Goal: Task Accomplishment & Management: Manage account settings

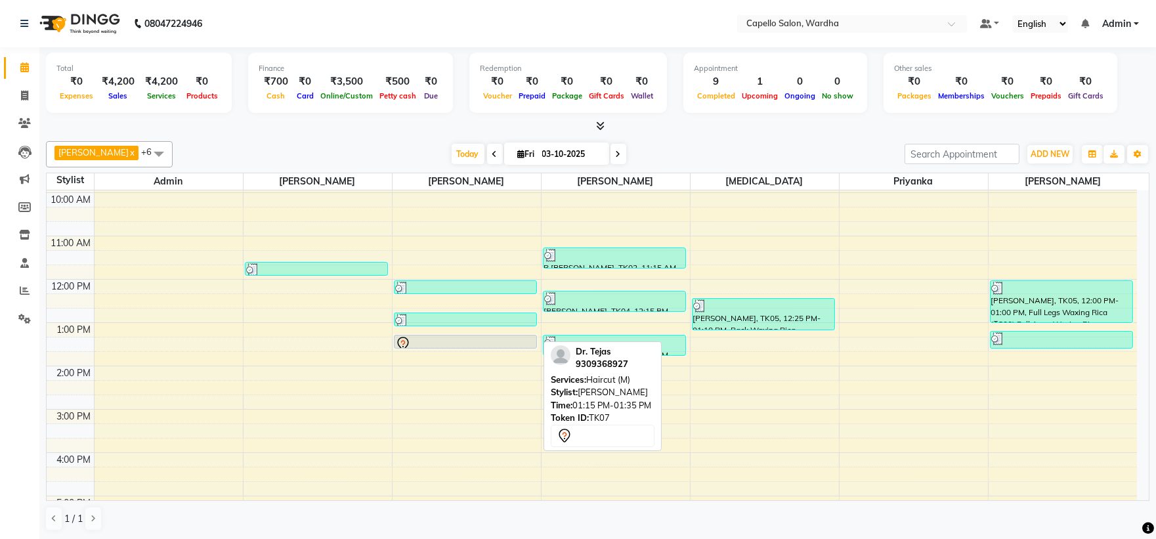
scroll to position [157, 0]
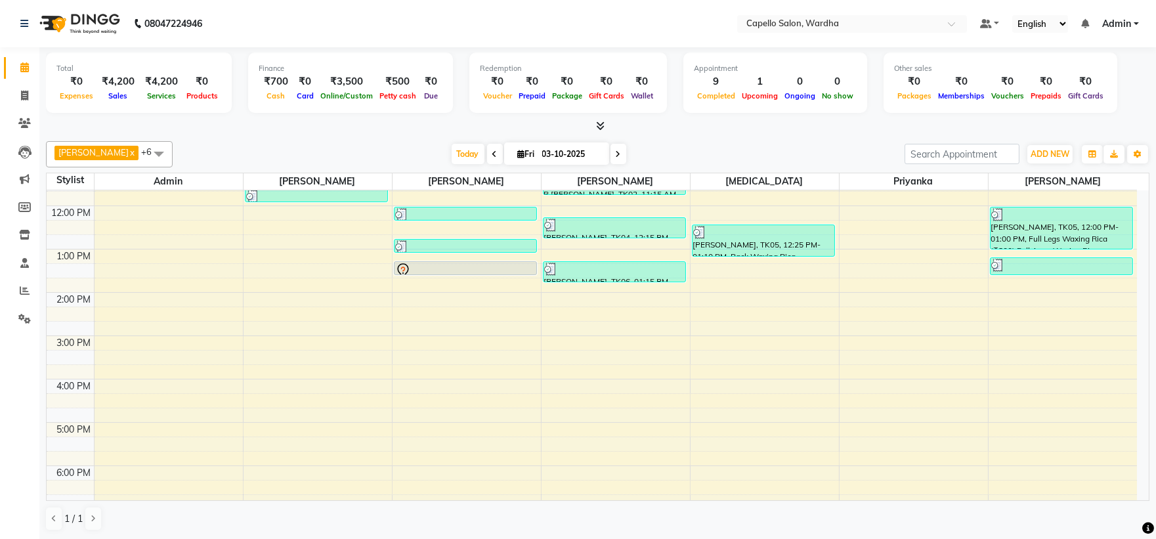
click at [285, 251] on div "8:00 AM 9:00 AM 10:00 AM 11:00 AM 12:00 PM 1:00 PM 2:00 PM 3:00 PM 4:00 PM 5:00…" at bounding box center [592, 314] width 1090 height 562
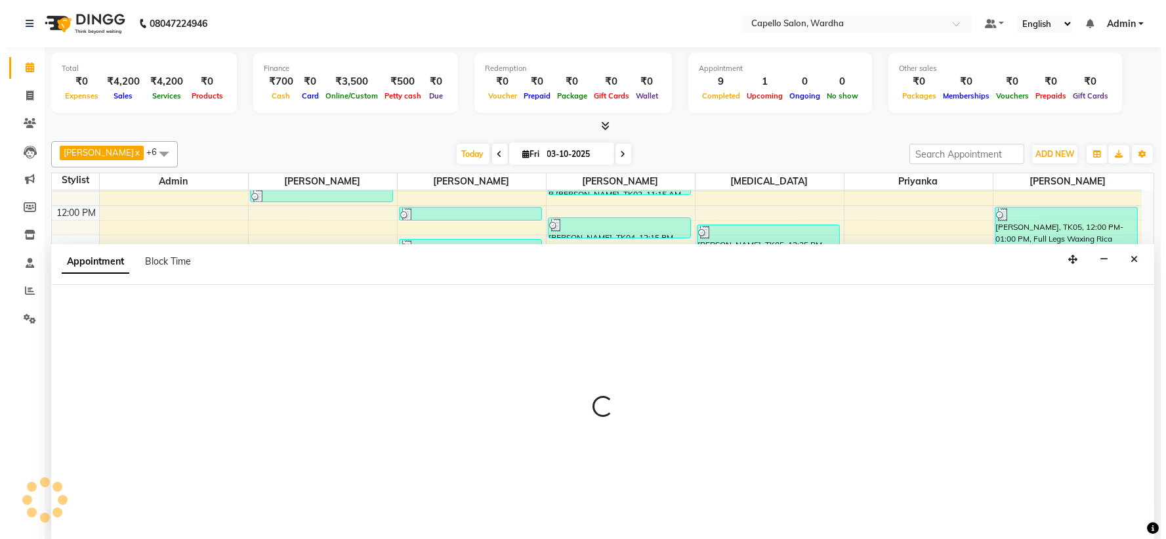
scroll to position [1, 0]
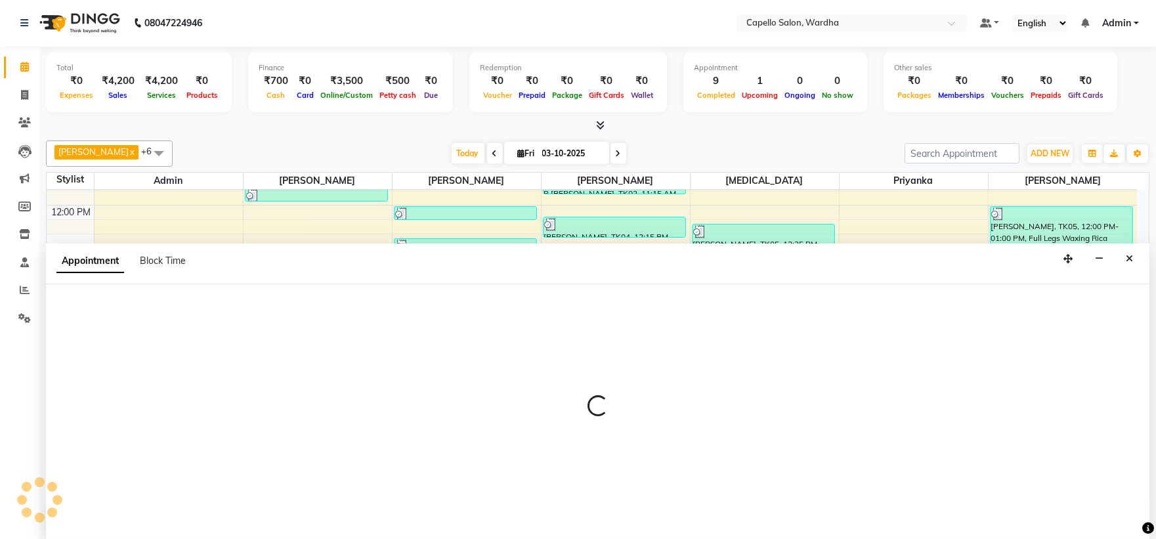
select select "80545"
select select "tentative"
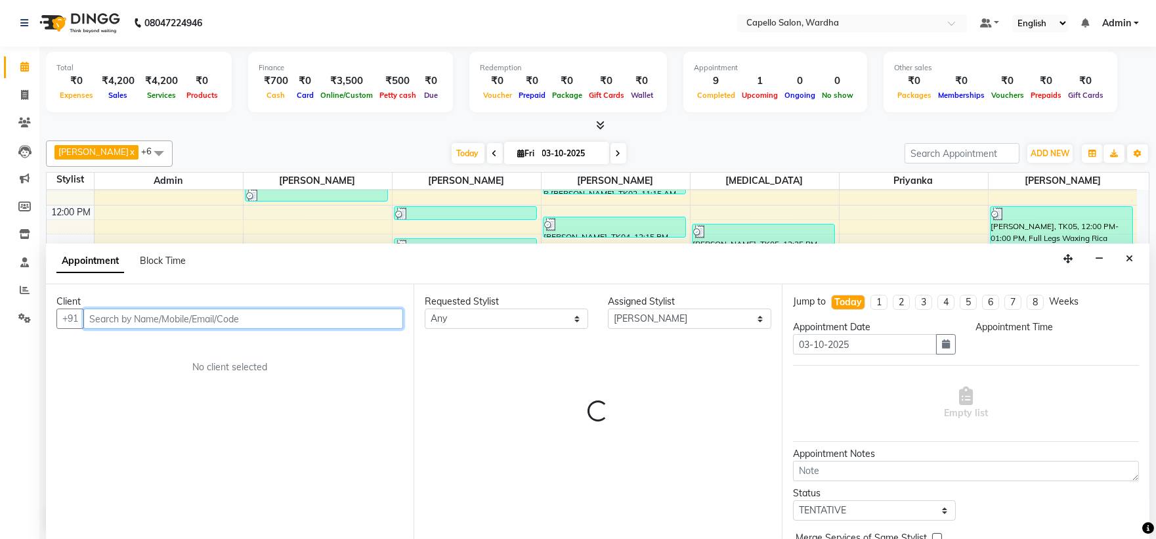
select select "780"
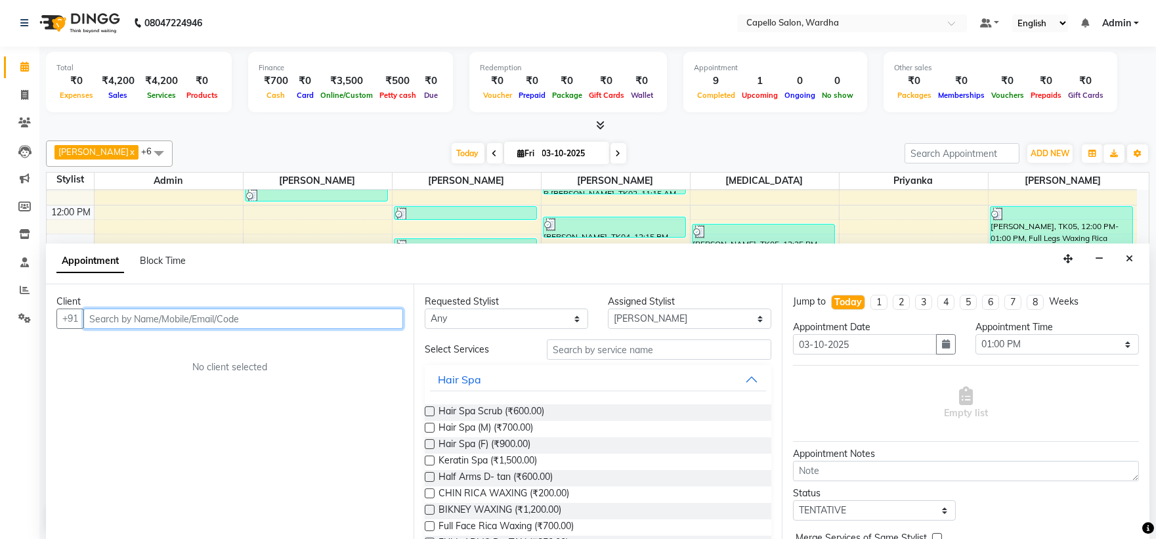
click at [139, 312] on input "text" at bounding box center [243, 318] width 320 height 20
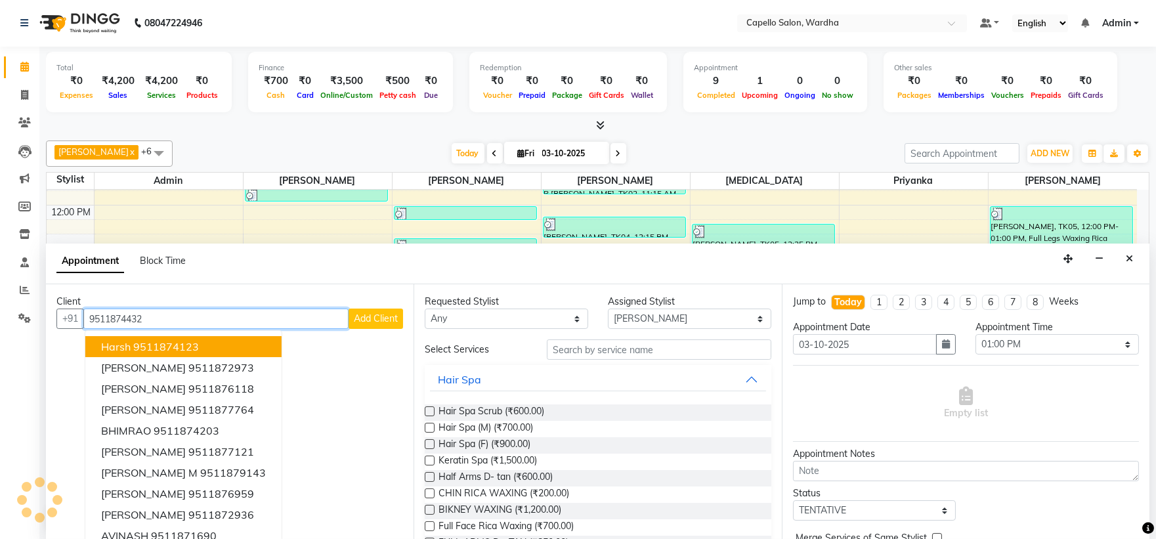
type input "9511874432"
click at [365, 315] on span "Add Client" at bounding box center [376, 318] width 44 height 12
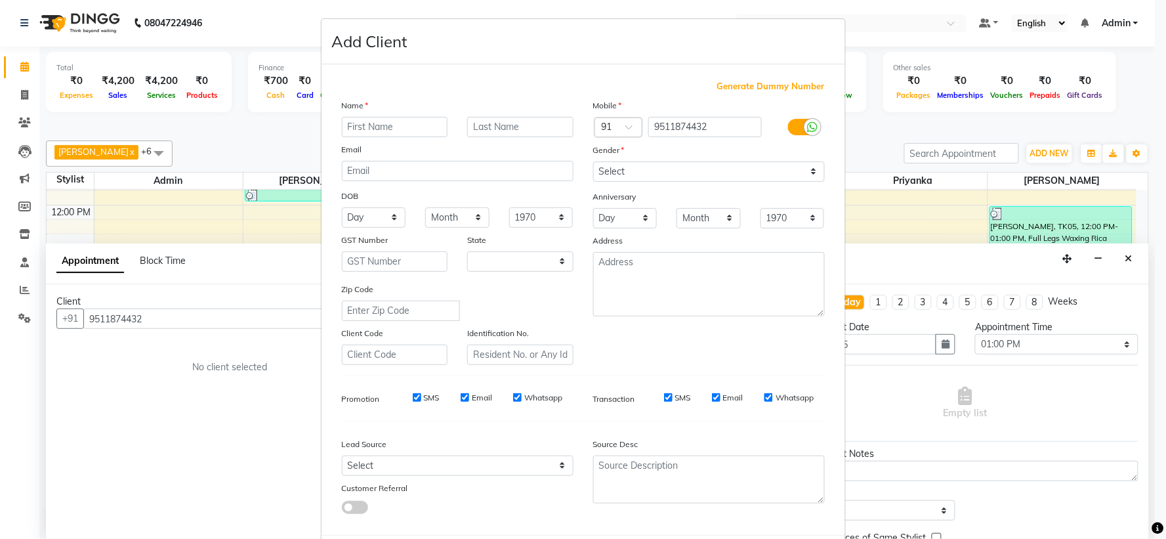
select select "22"
click at [369, 125] on input "text" at bounding box center [395, 127] width 106 height 20
click at [404, 131] on input "aRHA" at bounding box center [395, 127] width 106 height 20
type input "a"
type input "arahan"
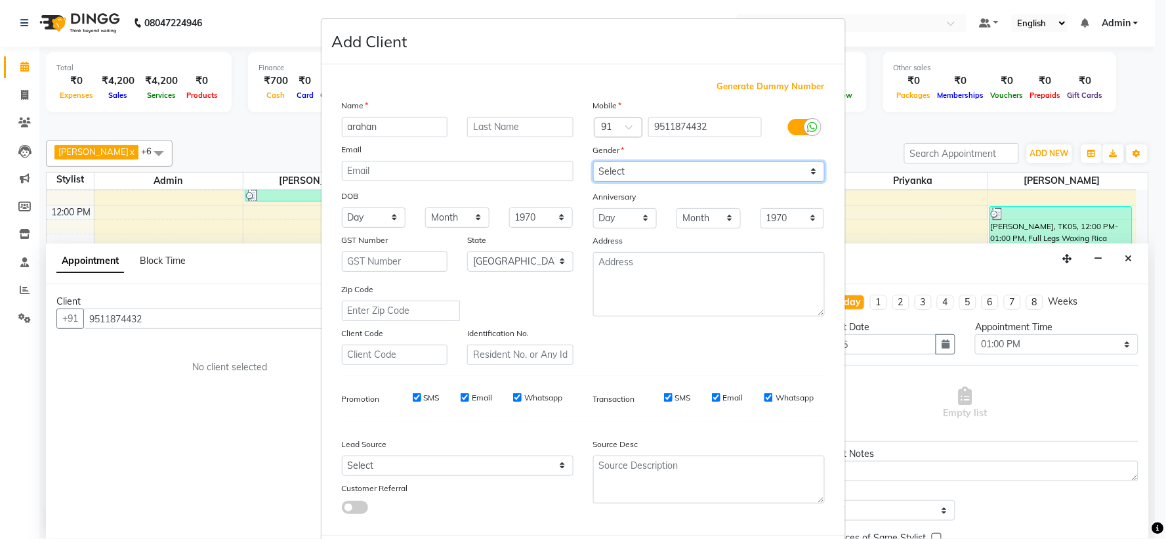
click at [624, 169] on select "Select [DEMOGRAPHIC_DATA] [DEMOGRAPHIC_DATA] Other Prefer Not To Say" at bounding box center [709, 171] width 232 height 20
click at [593, 161] on select "Select [DEMOGRAPHIC_DATA] [DEMOGRAPHIC_DATA] Other Prefer Not To Say" at bounding box center [709, 171] width 232 height 20
click at [655, 167] on select "Select [DEMOGRAPHIC_DATA] [DEMOGRAPHIC_DATA] Other Prefer Not To Say" at bounding box center [709, 171] width 232 height 20
click at [640, 165] on select "Select [DEMOGRAPHIC_DATA] [DEMOGRAPHIC_DATA] Other Prefer Not To Say" at bounding box center [709, 171] width 232 height 20
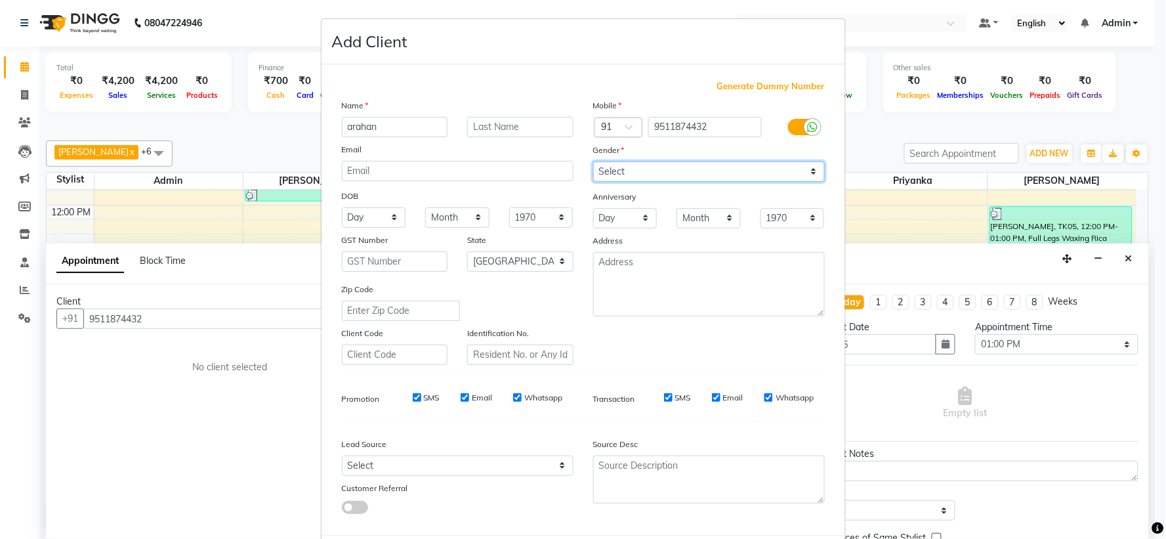
select select "[DEMOGRAPHIC_DATA]"
click at [593, 161] on select "Select [DEMOGRAPHIC_DATA] [DEMOGRAPHIC_DATA] Other Prefer Not To Say" at bounding box center [709, 171] width 232 height 20
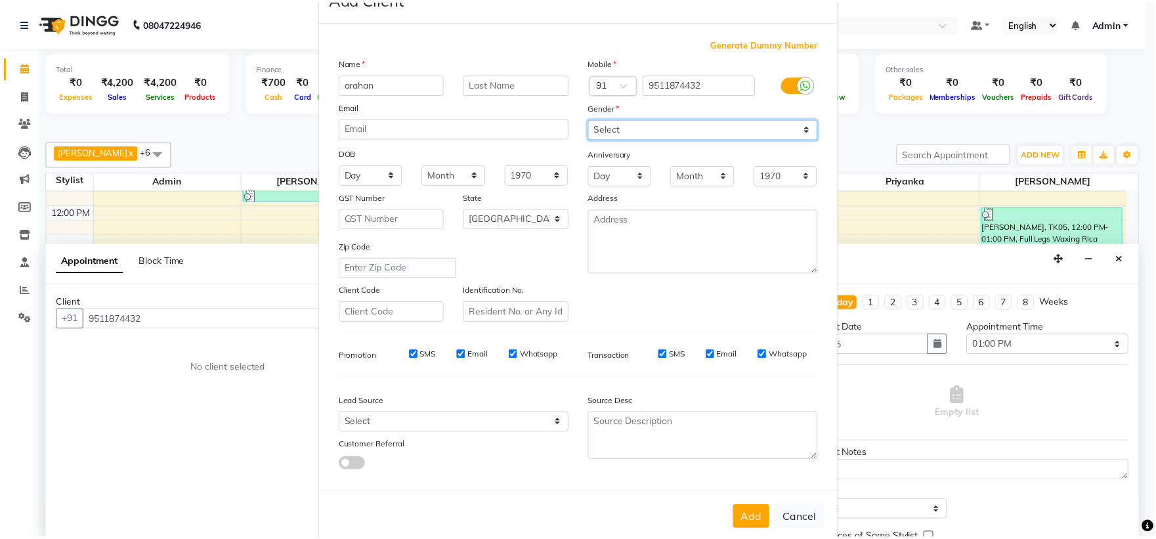
scroll to position [68, 0]
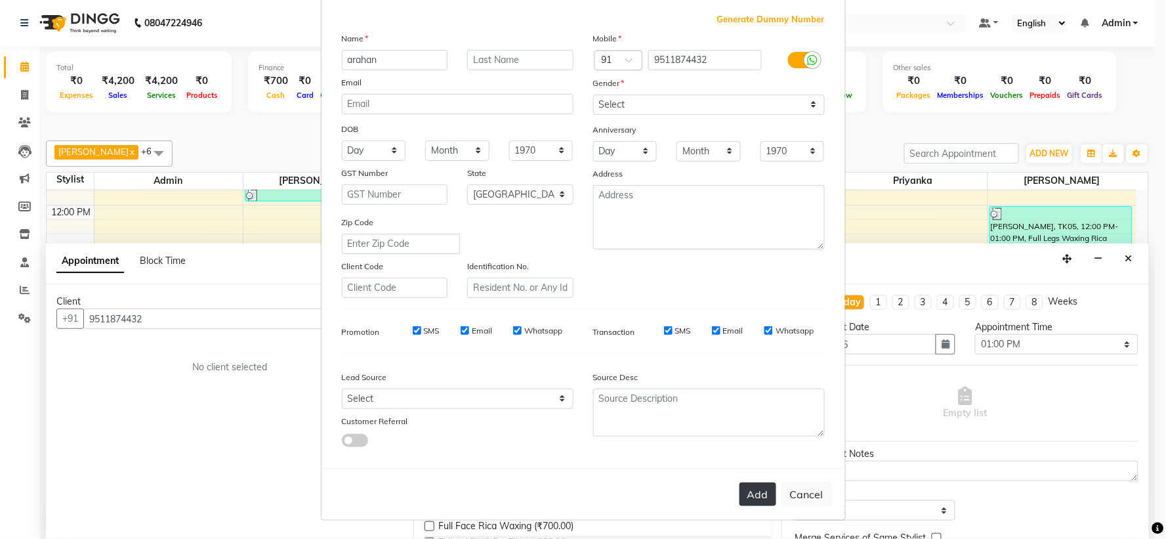
click at [746, 486] on button "Add" at bounding box center [758, 494] width 37 height 24
select select
select select "null"
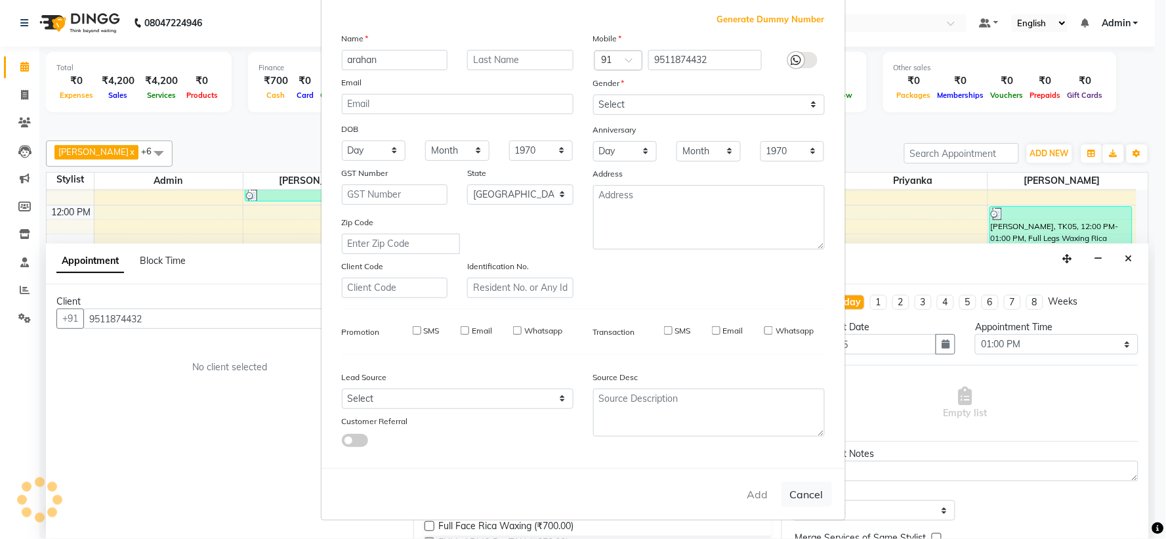
select select
checkbox input "false"
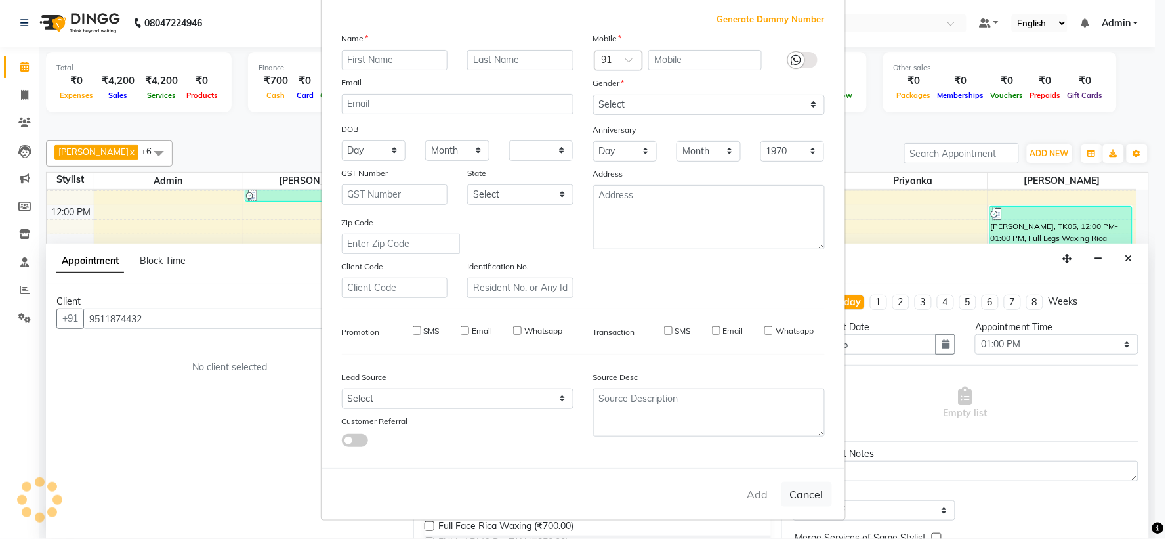
checkbox input "false"
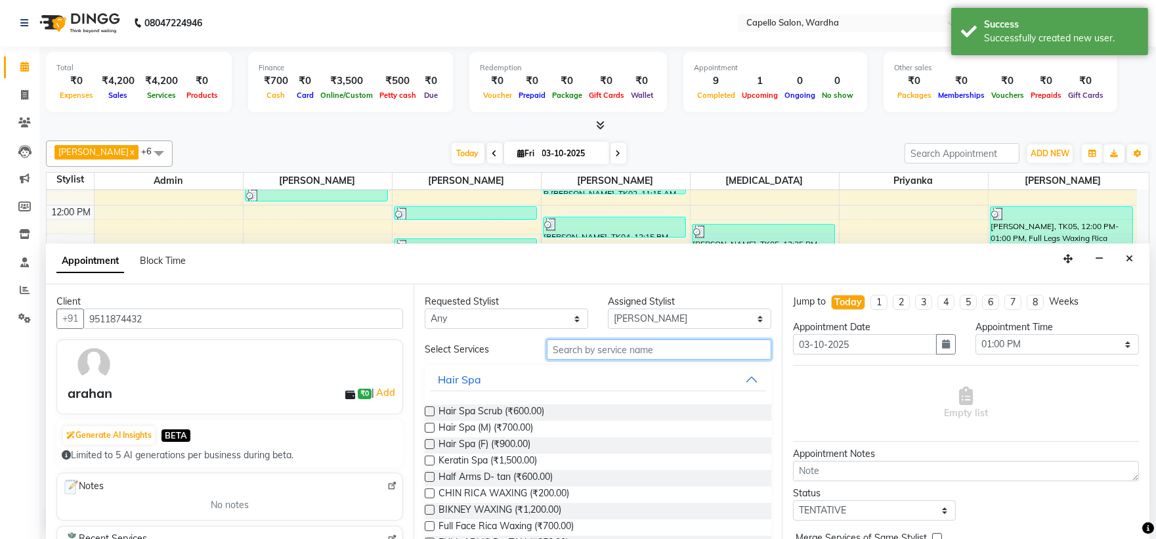
click at [606, 346] on input "text" at bounding box center [659, 349] width 224 height 20
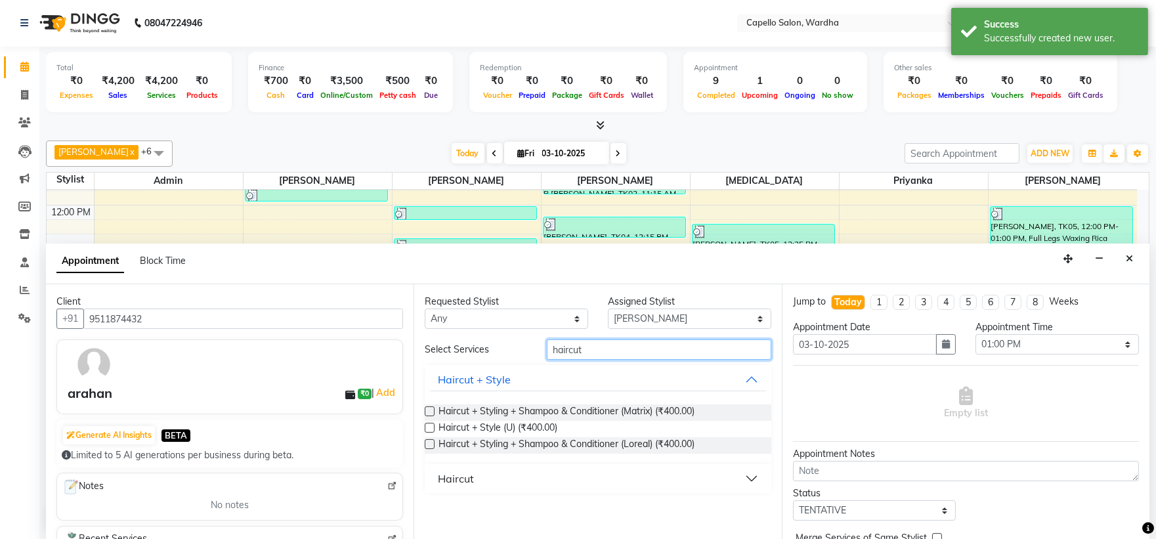
type input "haircut"
click at [469, 481] on div "Haircut" at bounding box center [456, 478] width 36 height 16
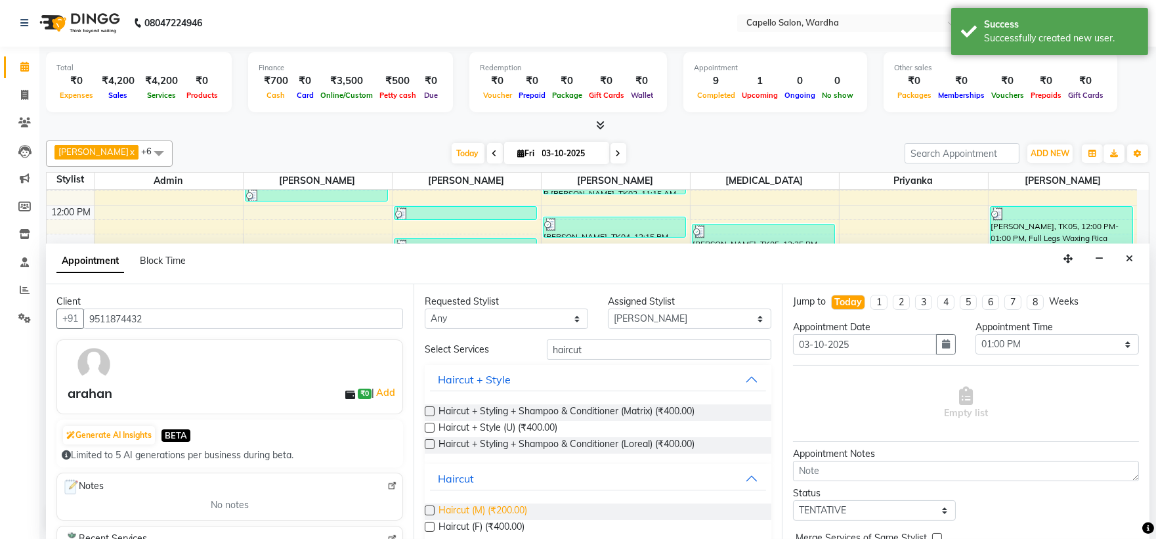
click at [501, 506] on span "Haircut (M) (₹200.00)" at bounding box center [482, 511] width 89 height 16
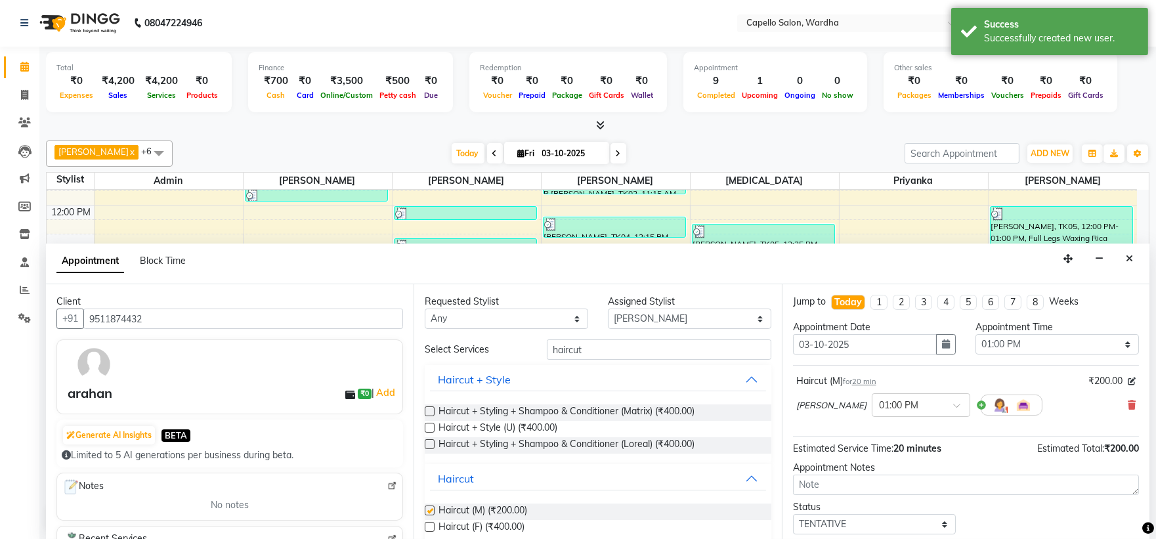
checkbox input "false"
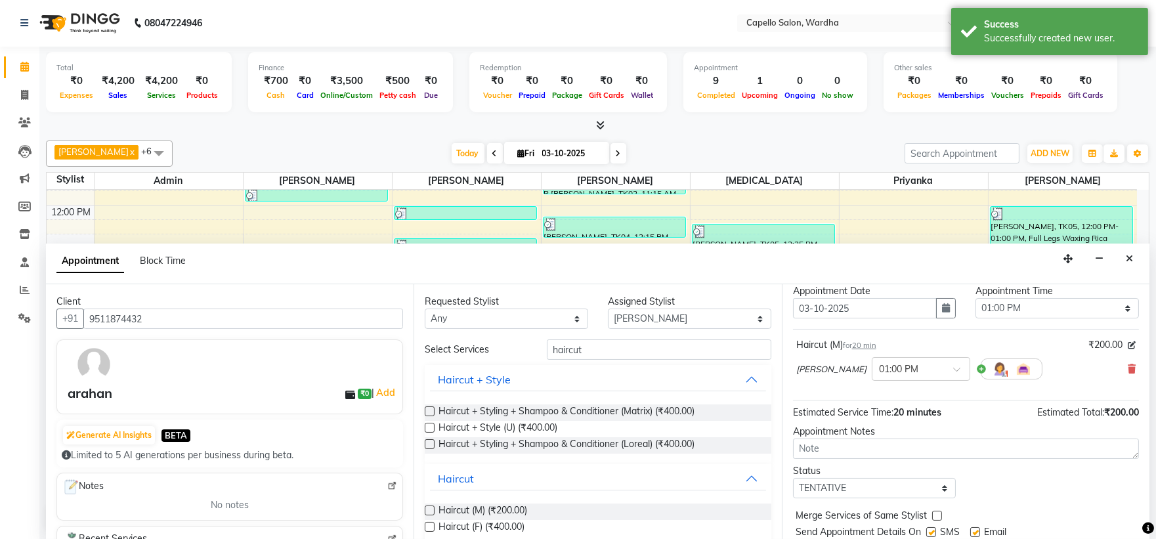
scroll to position [77, 0]
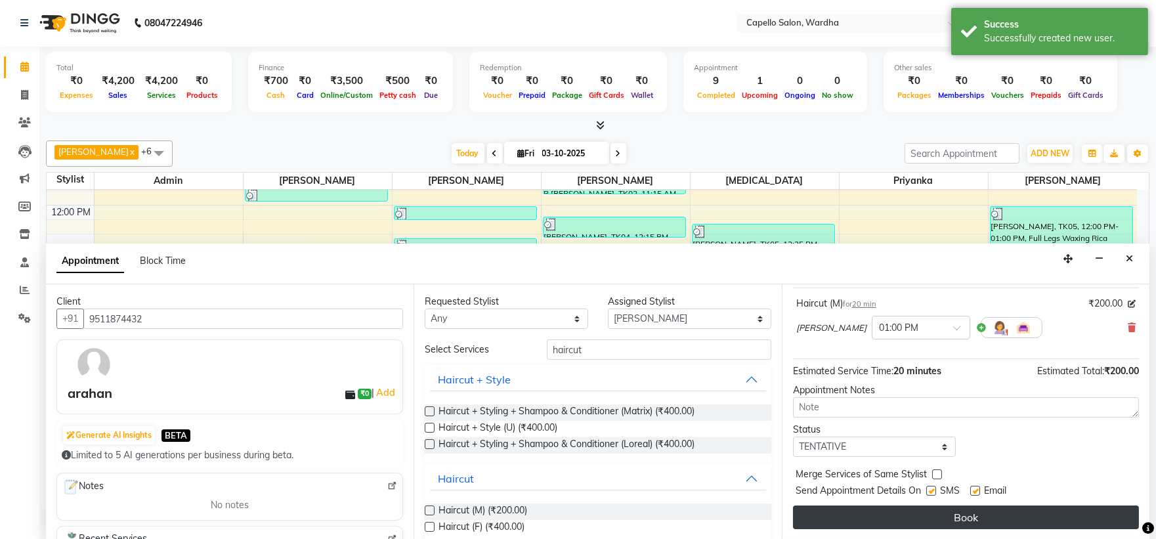
click at [835, 513] on button "Book" at bounding box center [966, 517] width 346 height 24
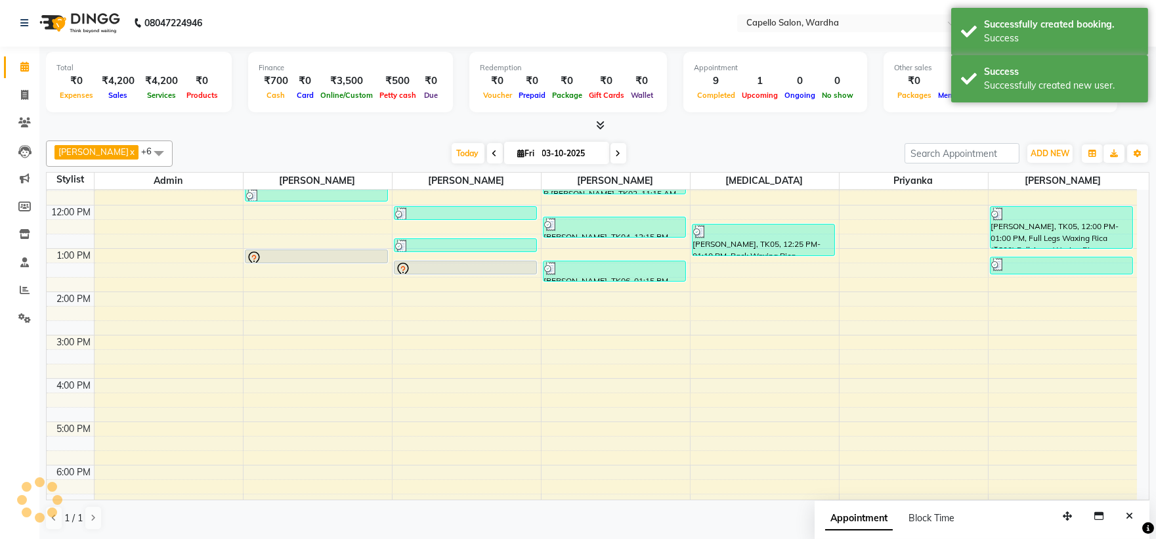
scroll to position [0, 0]
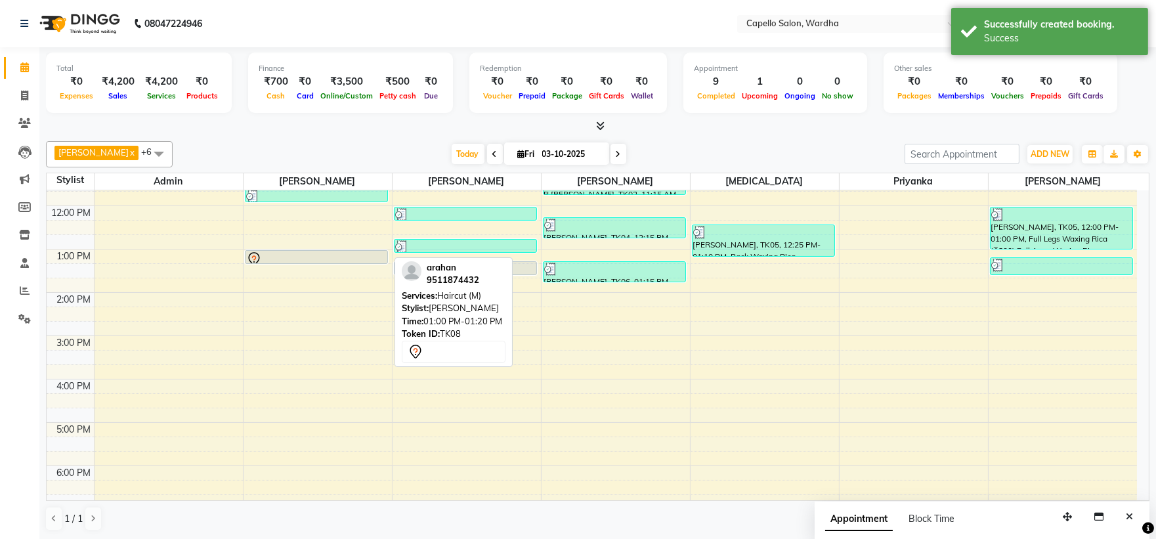
click at [312, 259] on div at bounding box center [316, 259] width 140 height 16
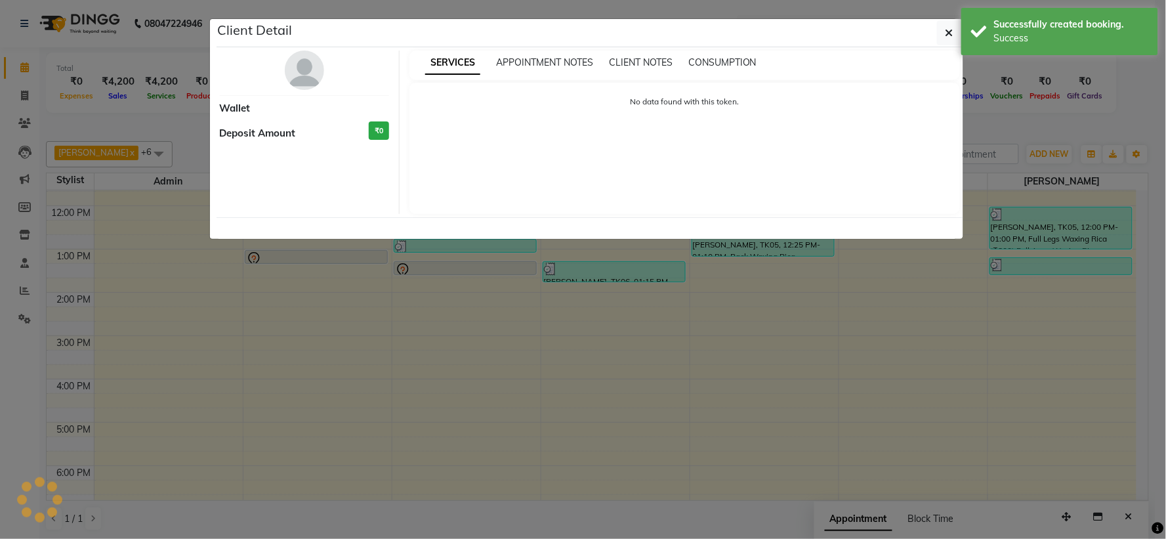
select select "7"
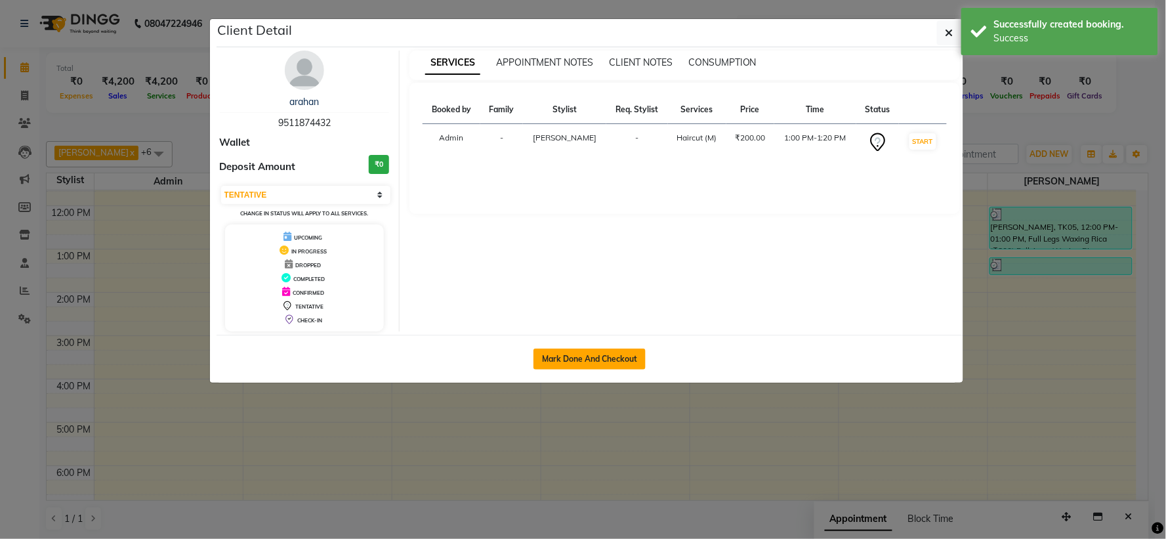
click at [582, 354] on button "Mark Done And Checkout" at bounding box center [589, 358] width 112 height 21
select select "service"
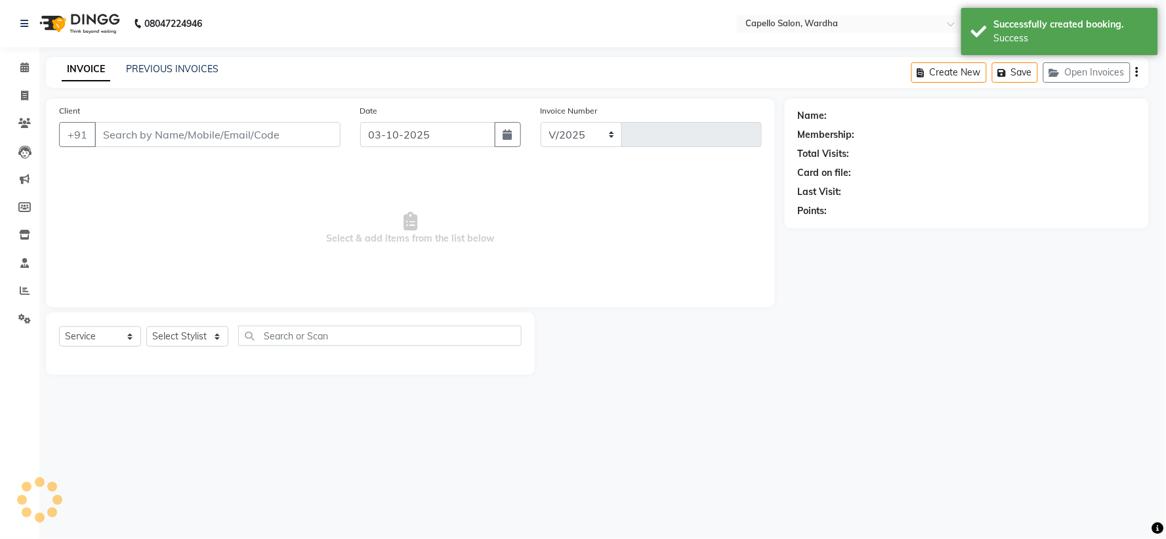
select select "4620"
type input "2521"
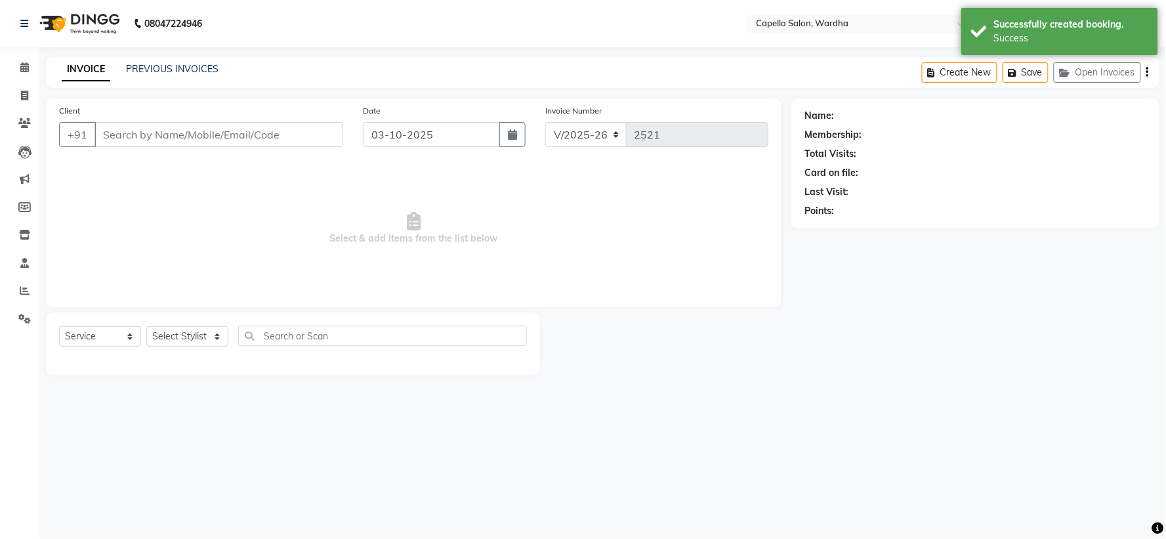
type input "9511874432"
select select "80545"
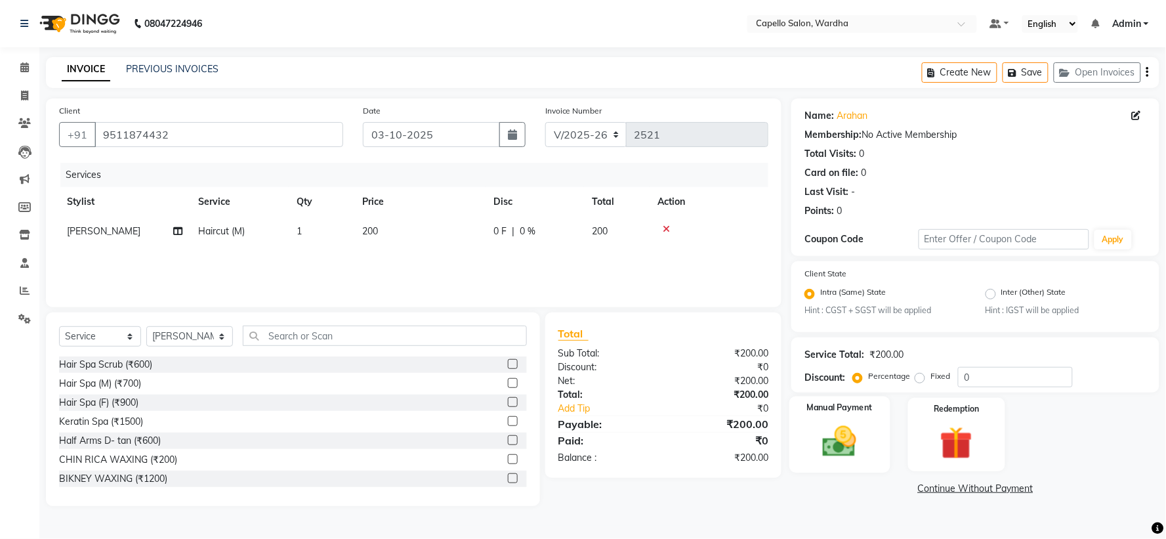
click at [871, 444] on div "Manual Payment" at bounding box center [839, 434] width 101 height 76
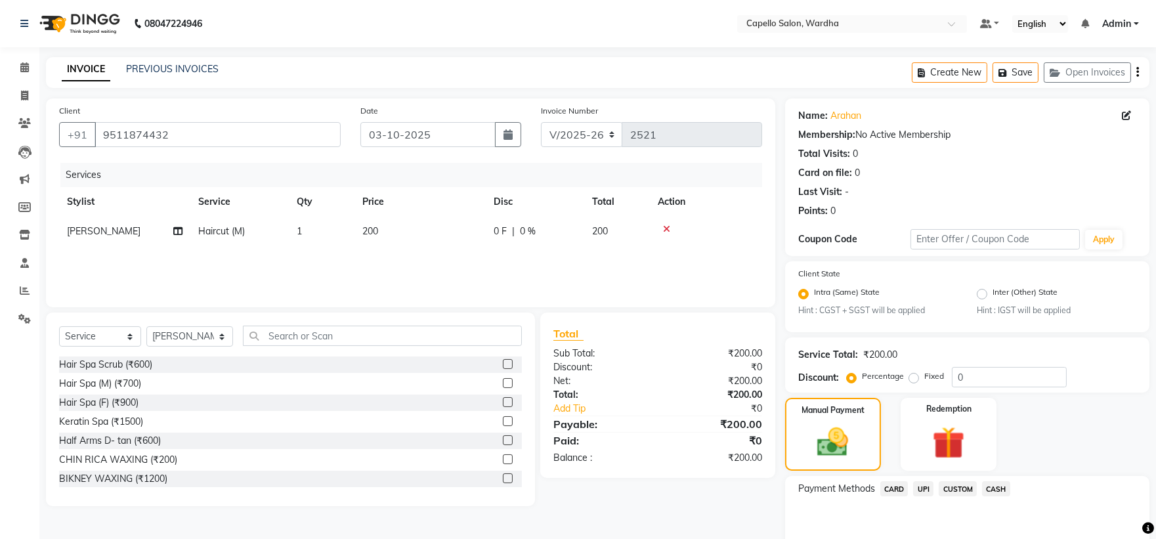
scroll to position [62, 0]
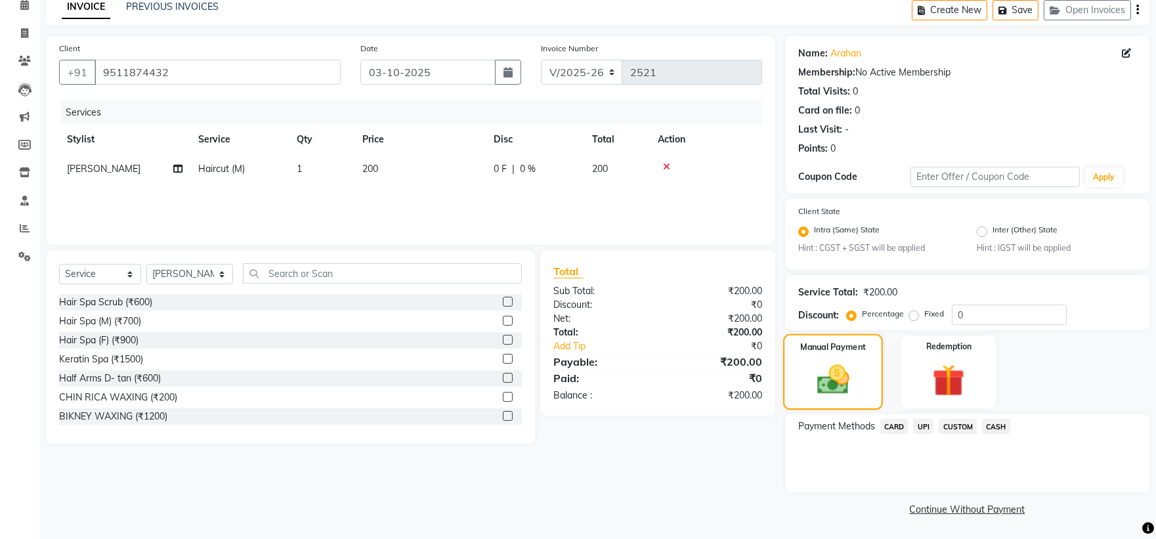
click at [850, 365] on img at bounding box center [832, 380] width 52 height 37
click at [986, 424] on span "CASH" at bounding box center [996, 426] width 28 height 15
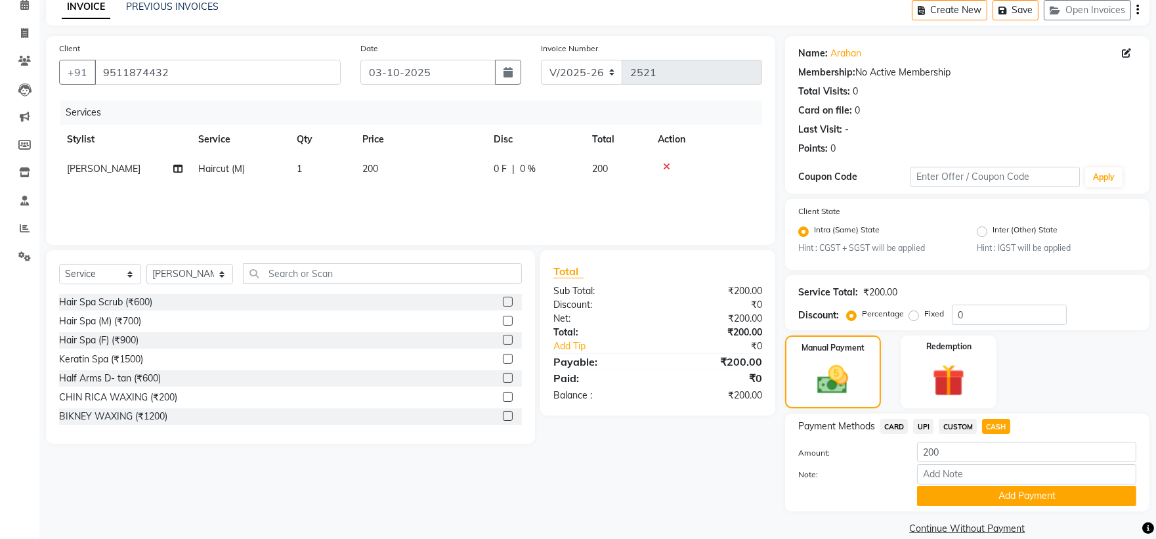
click at [924, 423] on span "UPI" at bounding box center [923, 426] width 20 height 15
click at [959, 491] on button "Add Payment" at bounding box center [1026, 496] width 219 height 20
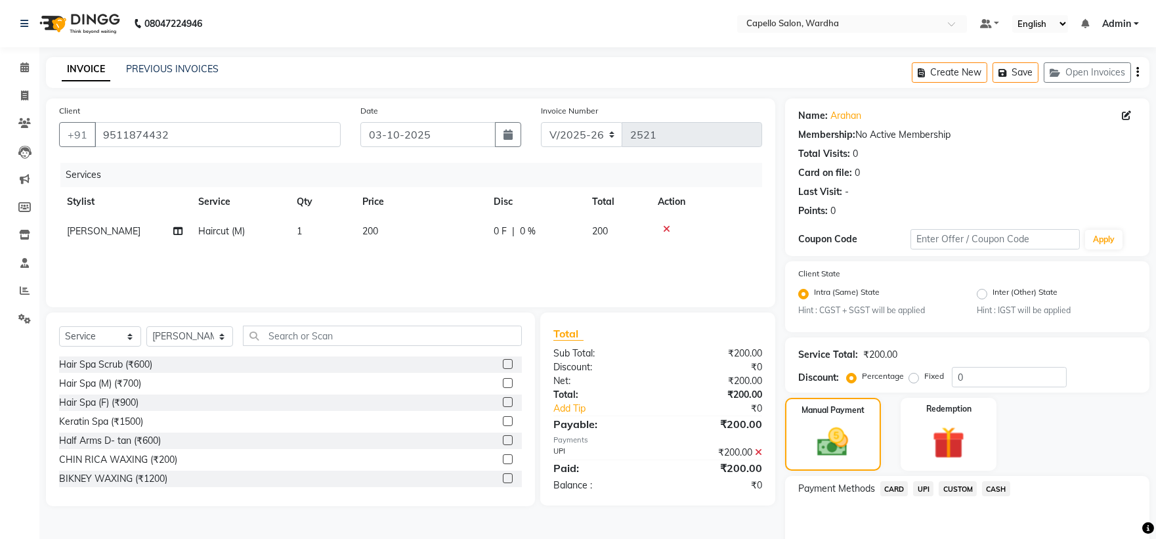
scroll to position [136, 0]
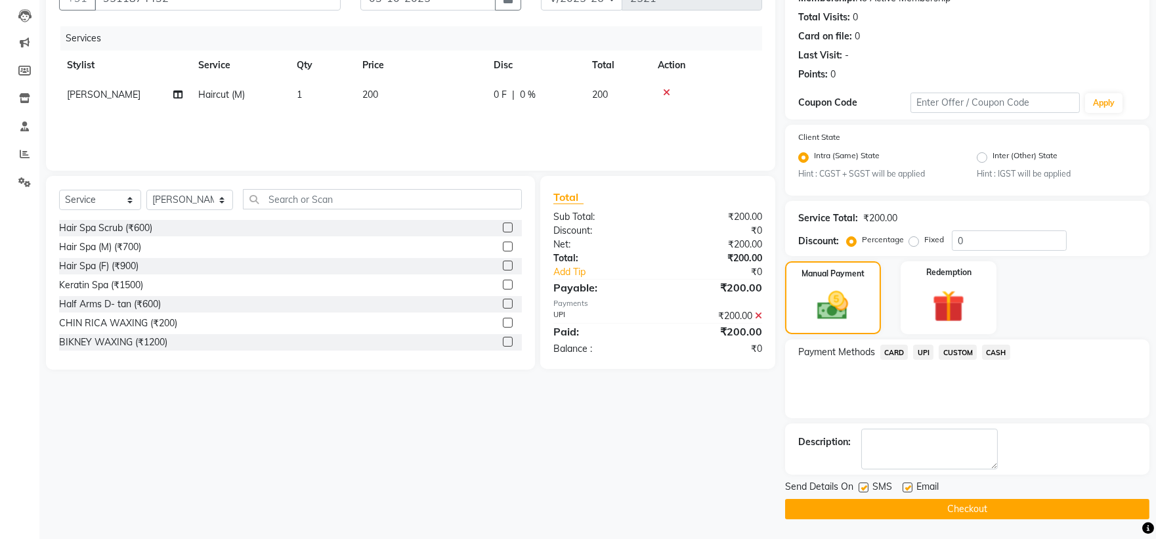
click at [854, 509] on button "Checkout" at bounding box center [967, 509] width 364 height 20
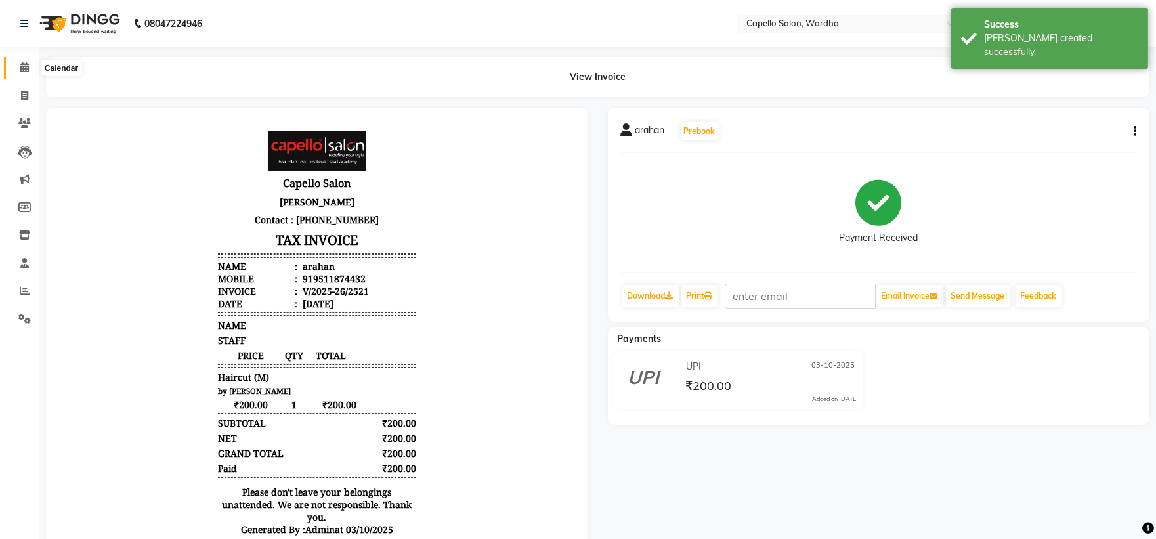
click at [30, 64] on span at bounding box center [24, 67] width 23 height 15
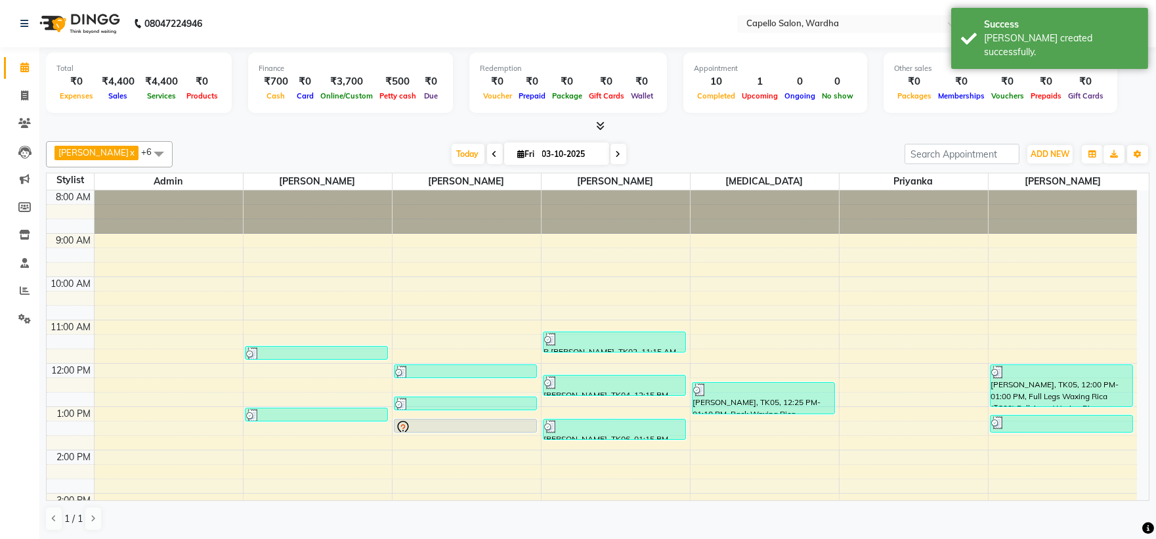
click at [598, 126] on icon at bounding box center [600, 126] width 9 height 10
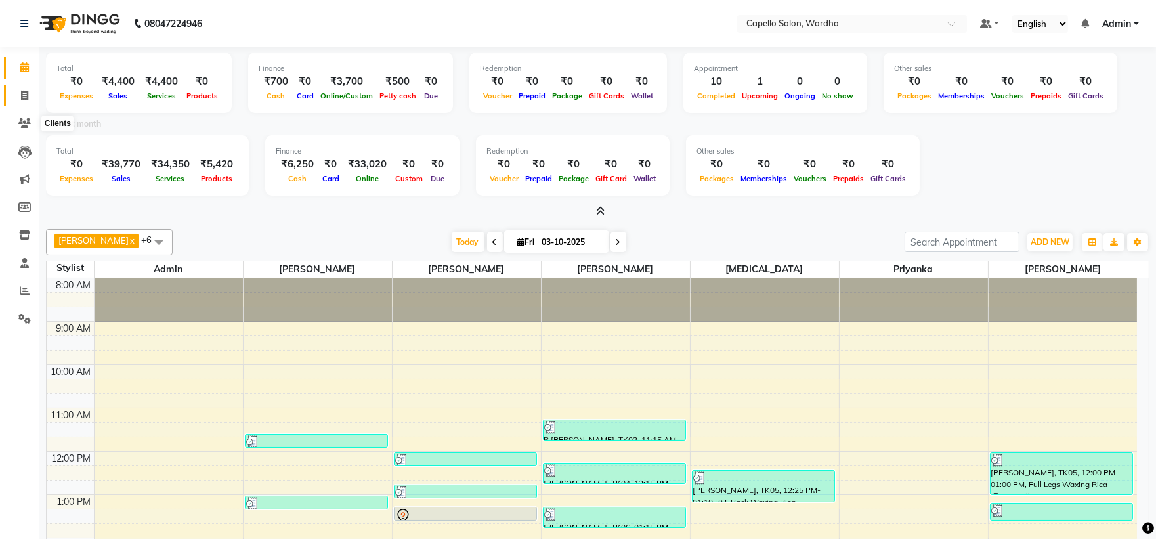
click at [24, 93] on icon at bounding box center [24, 96] width 7 height 10
select select "service"
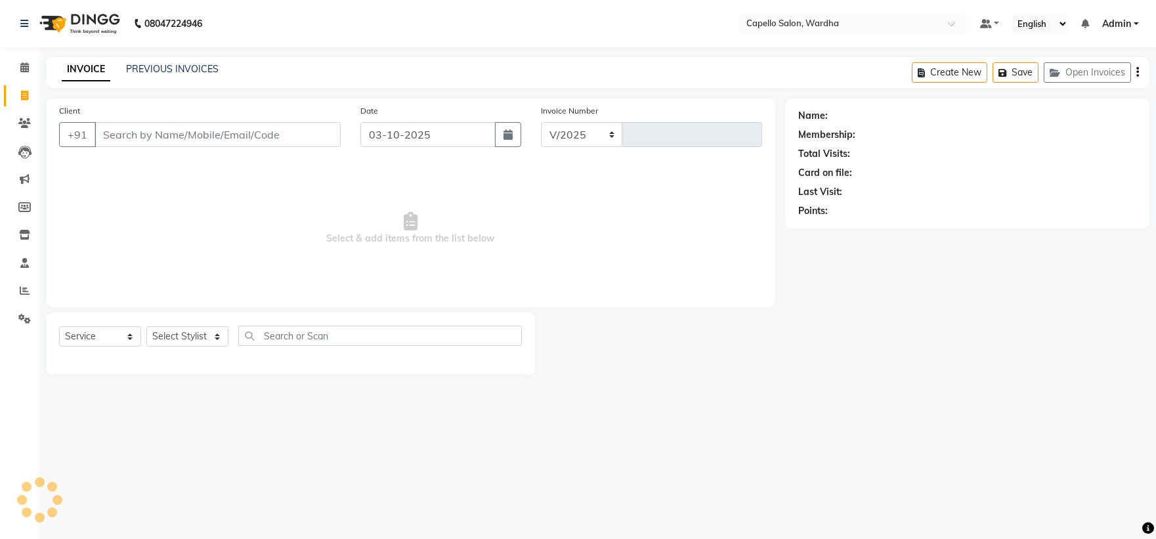
select select "4620"
type input "2522"
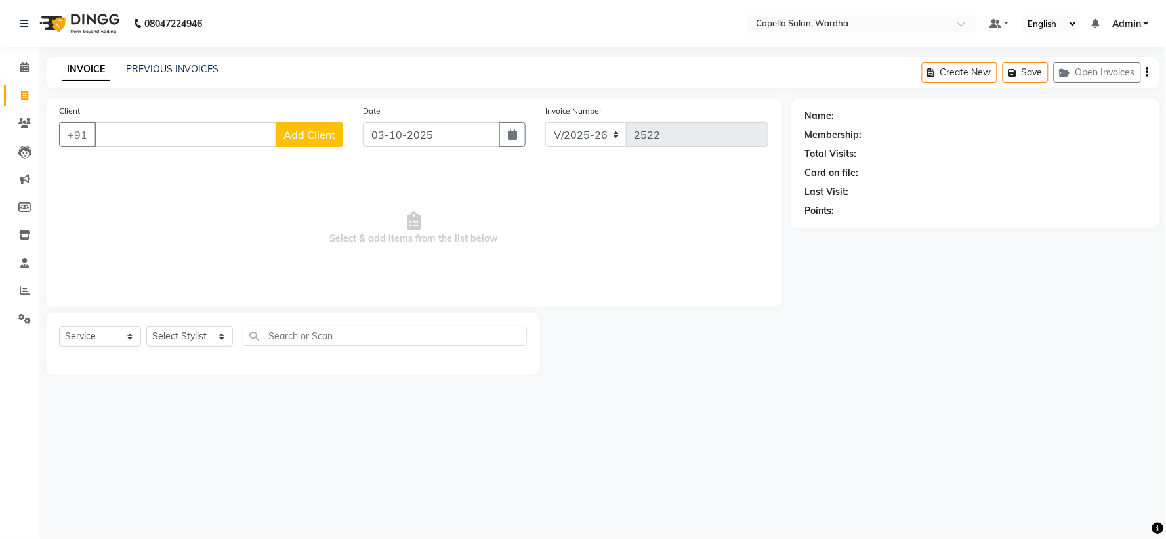
click at [222, 470] on div "08047224946 Select Location × Capello Salon, Wardha Default Panel My Panel Engl…" at bounding box center [583, 269] width 1166 height 539
click at [20, 67] on icon at bounding box center [24, 67] width 9 height 10
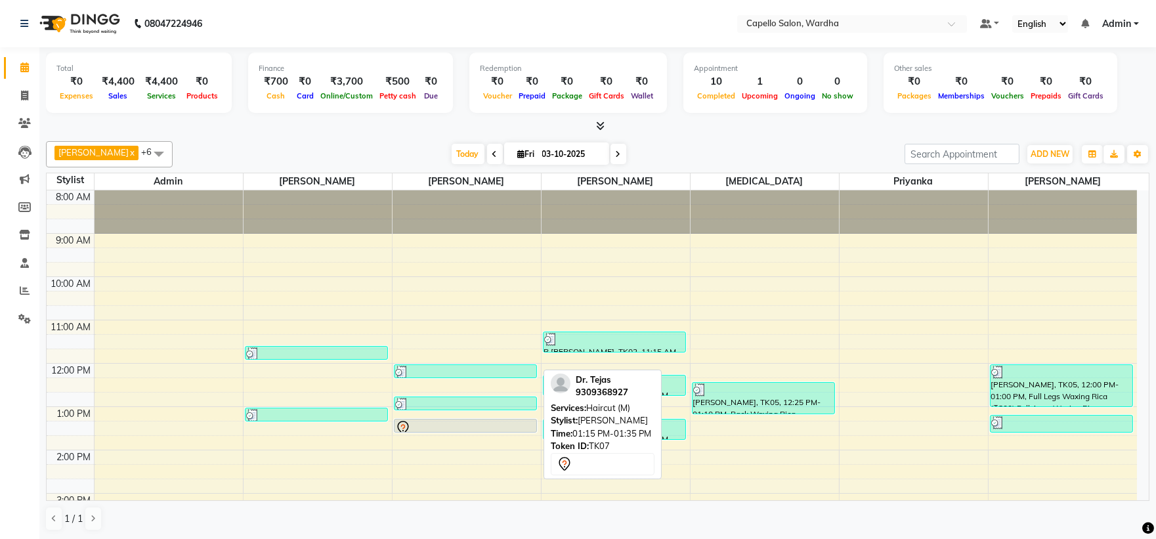
click at [461, 430] on div at bounding box center [465, 431] width 142 height 5
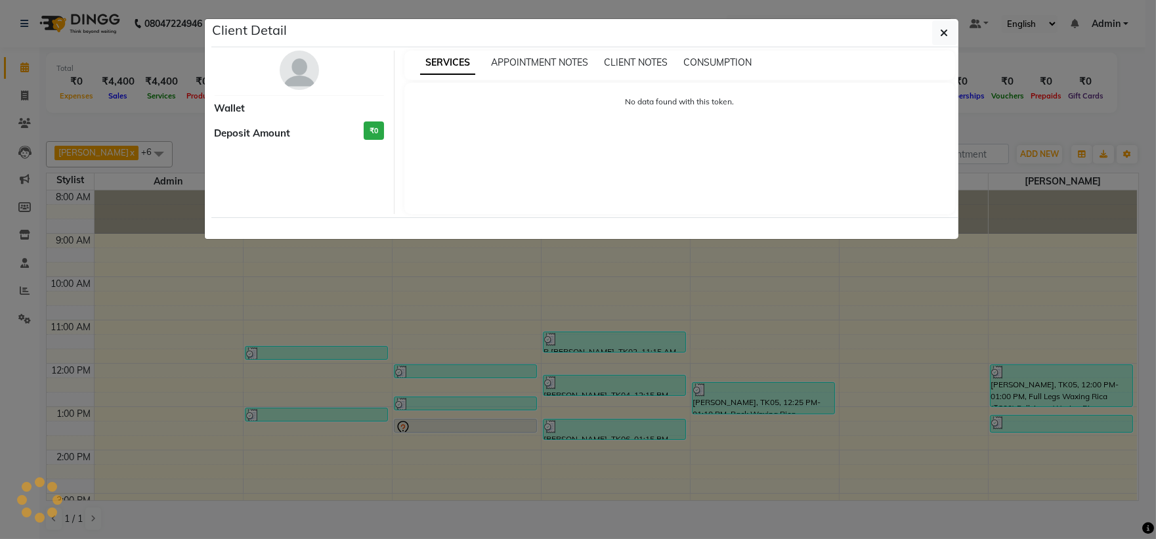
select select "7"
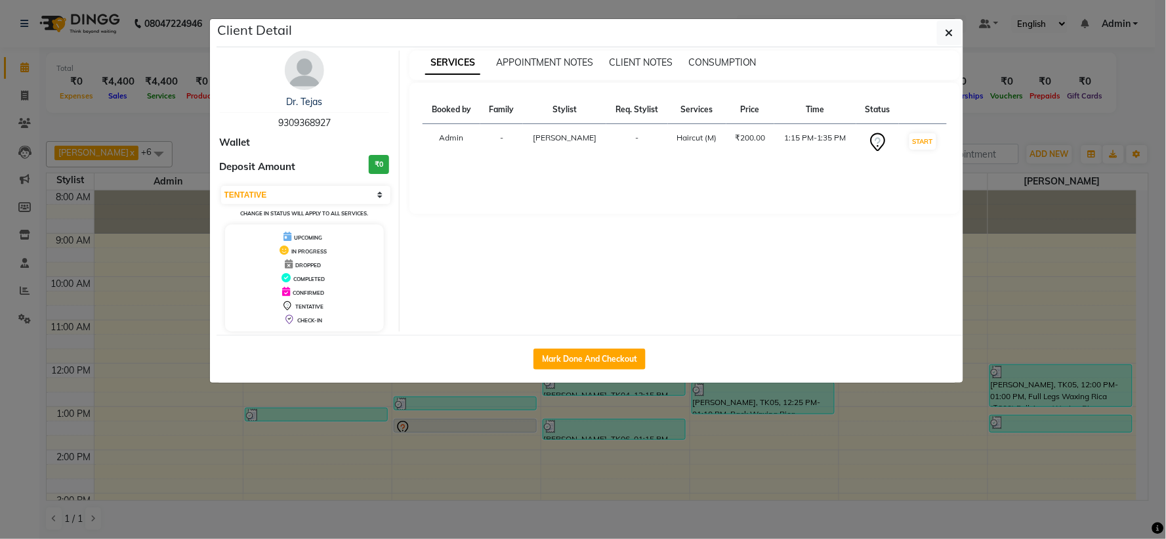
click at [619, 346] on div "Mark Done And Checkout" at bounding box center [590, 359] width 747 height 48
click at [611, 356] on button "Mark Done And Checkout" at bounding box center [589, 358] width 112 height 21
select select "4620"
select select "service"
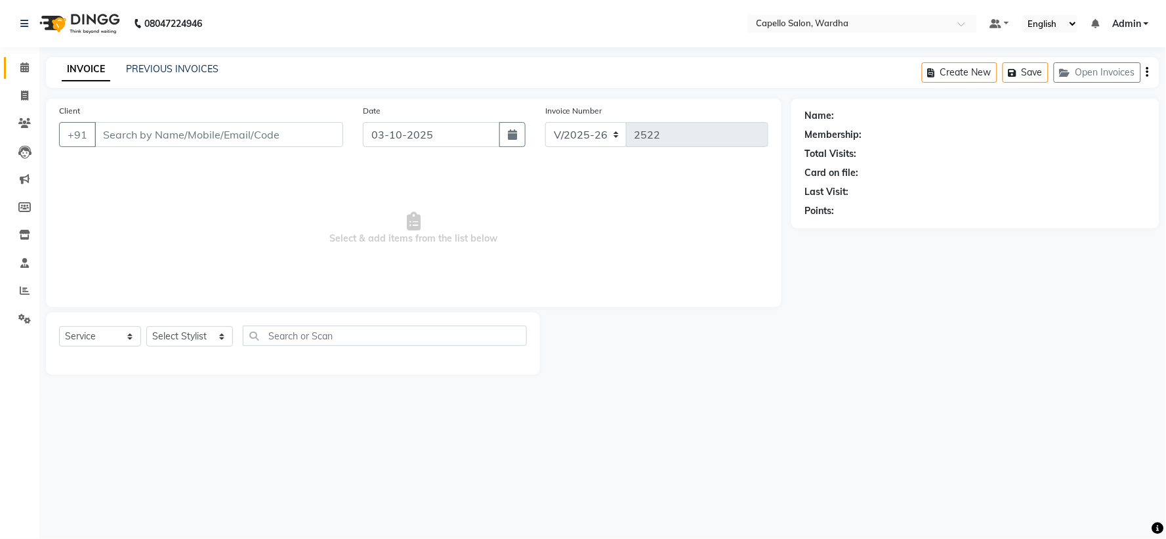
type input "9309368927"
select select "35417"
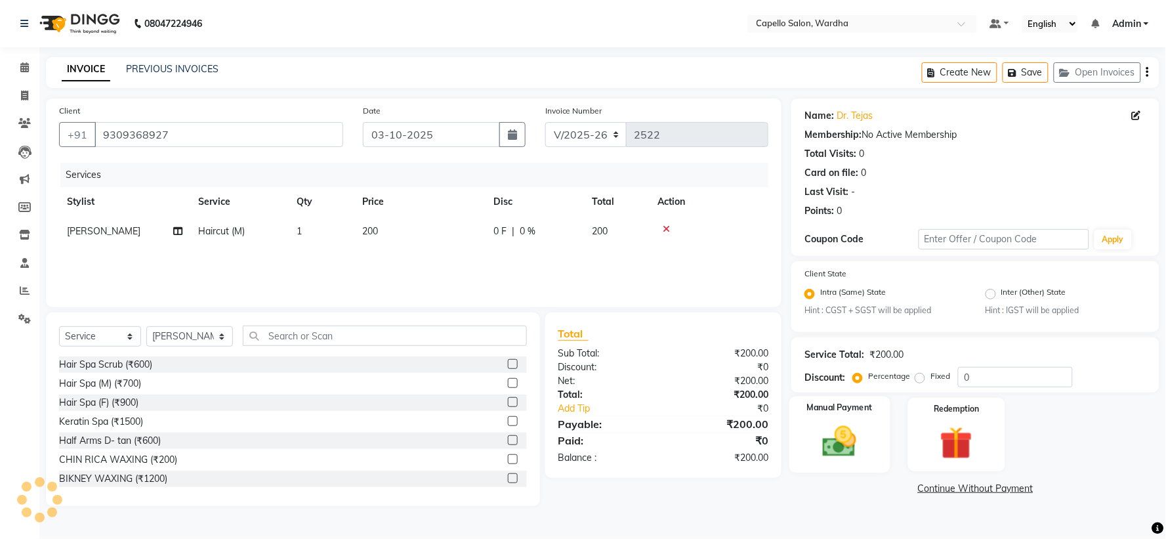
click at [825, 440] on img at bounding box center [839, 442] width 55 height 39
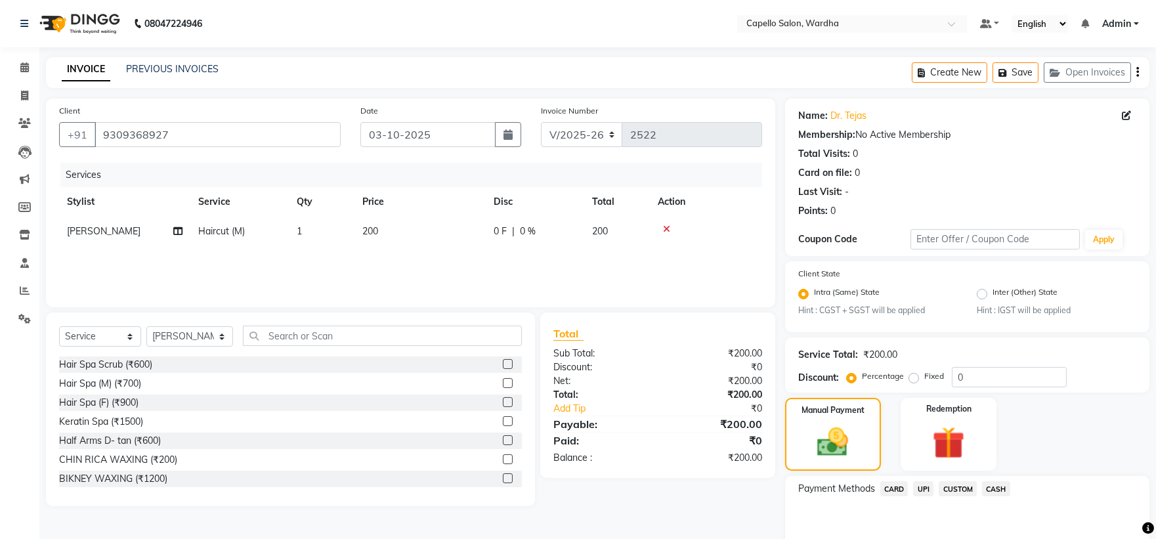
scroll to position [62, 0]
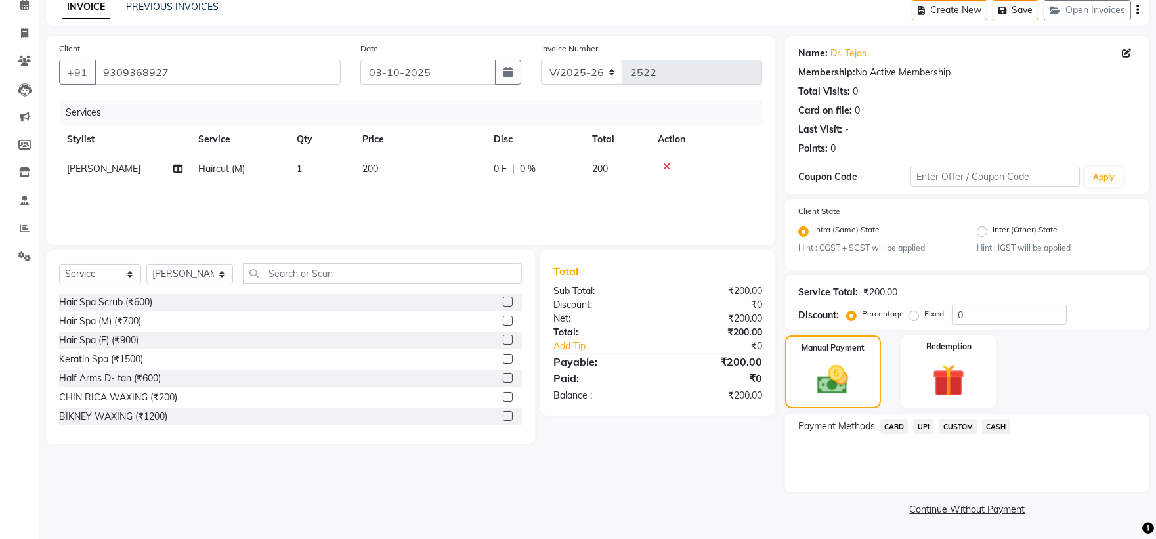
click at [993, 425] on span "CASH" at bounding box center [996, 426] width 28 height 15
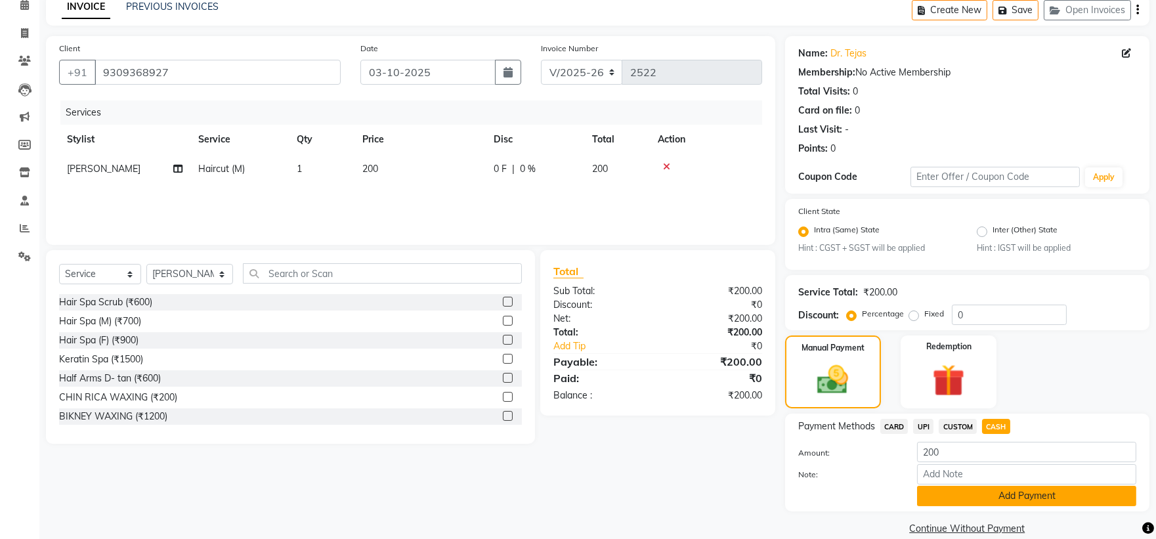
click at [978, 497] on button "Add Payment" at bounding box center [1026, 496] width 219 height 20
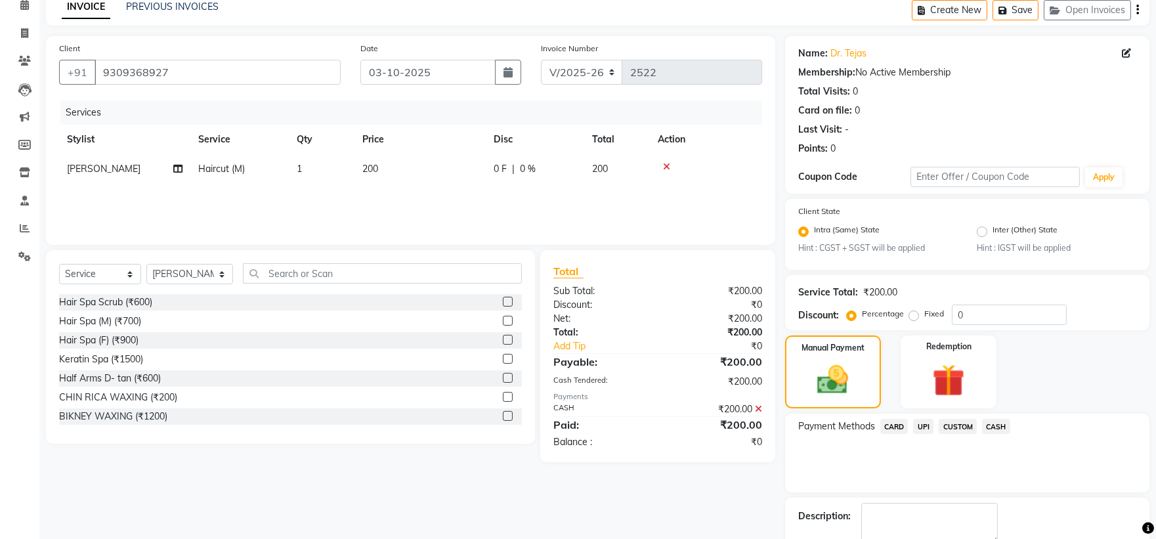
scroll to position [136, 0]
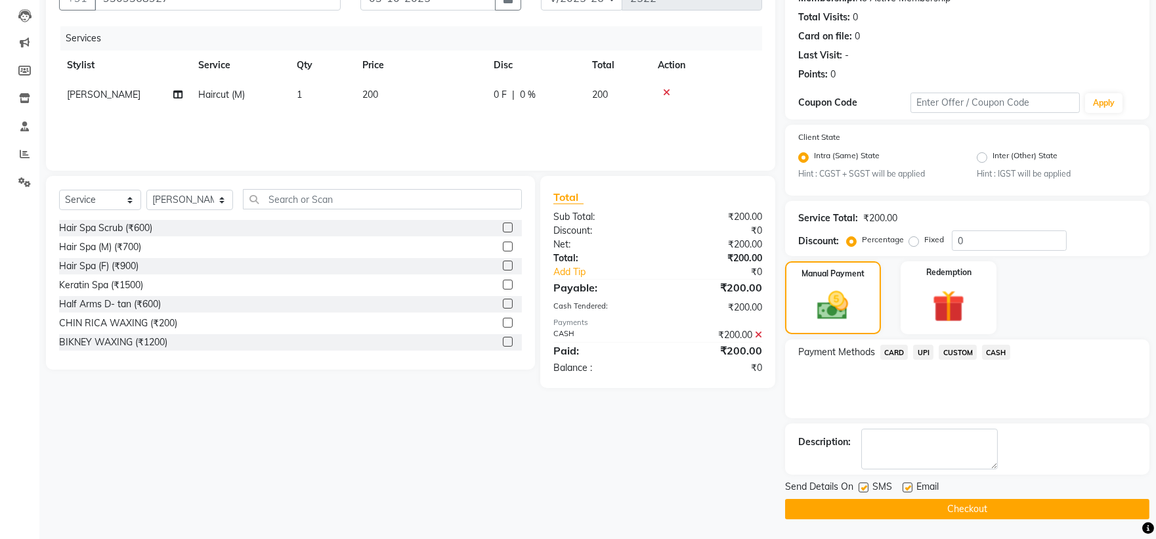
click at [917, 503] on button "Checkout" at bounding box center [967, 509] width 364 height 20
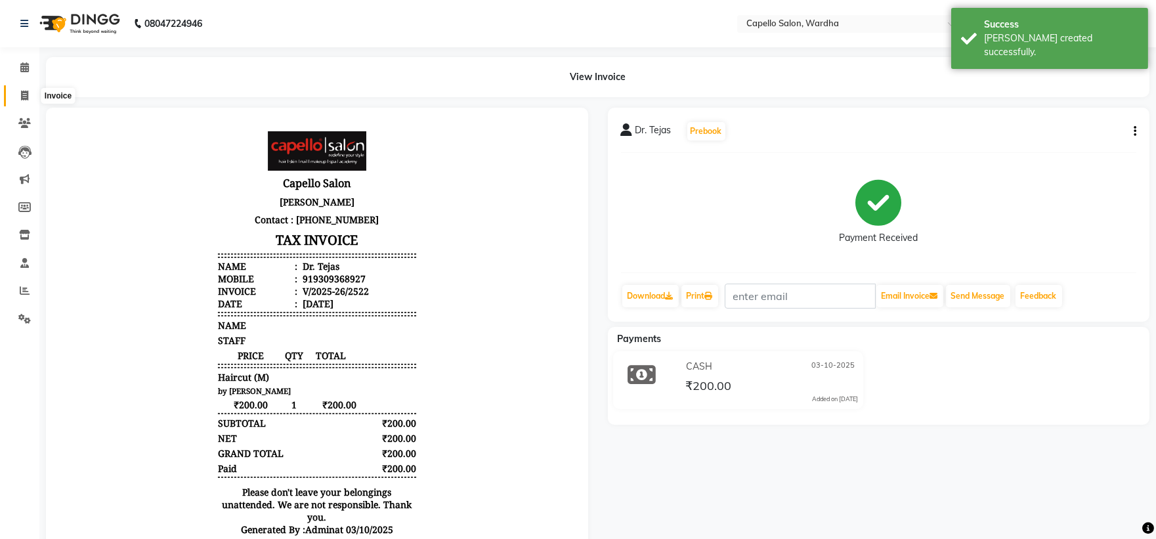
click at [16, 94] on span at bounding box center [24, 96] width 23 height 15
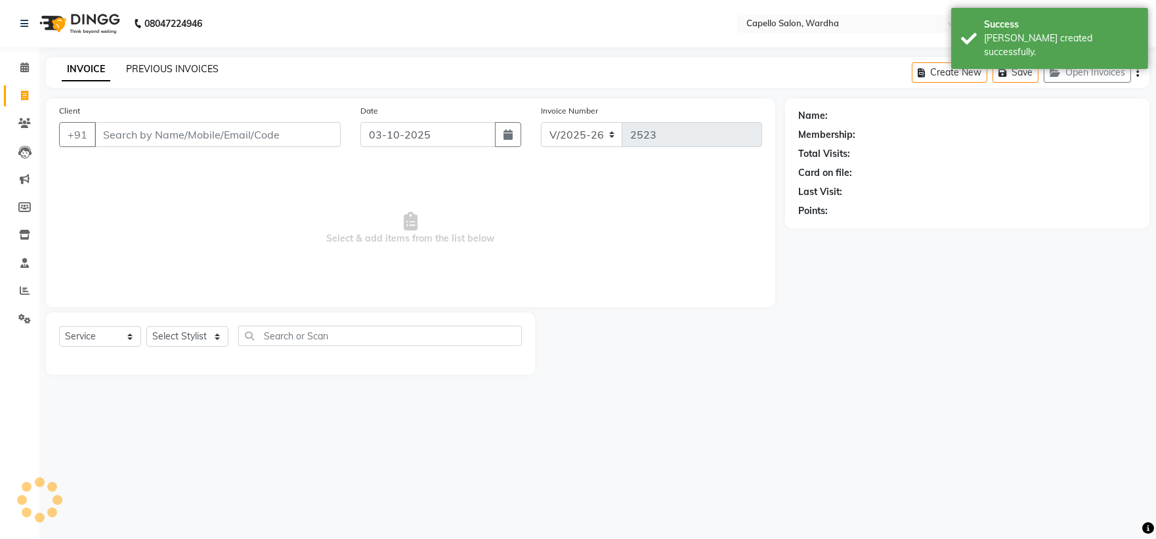
click at [147, 66] on link "PREVIOUS INVOICES" at bounding box center [172, 69] width 93 height 12
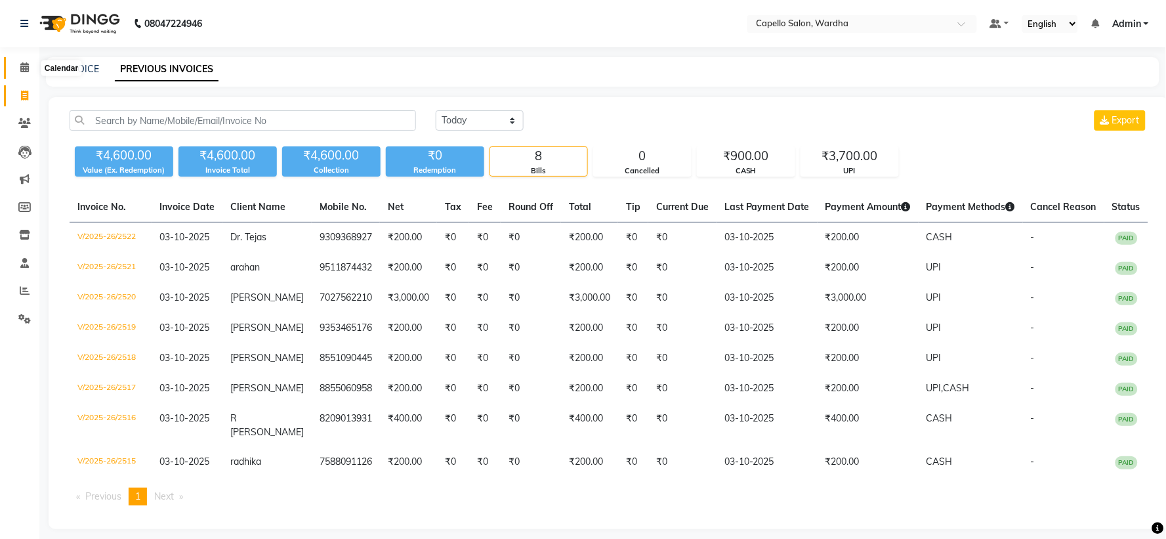
click at [27, 70] on icon at bounding box center [24, 67] width 9 height 10
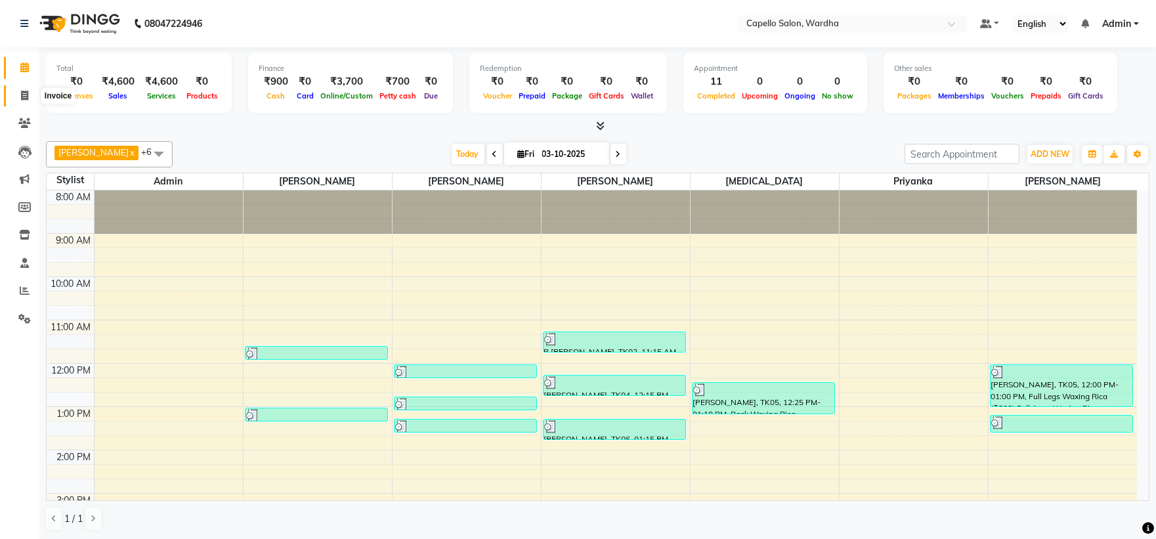
click at [14, 95] on span at bounding box center [24, 96] width 23 height 15
select select "service"
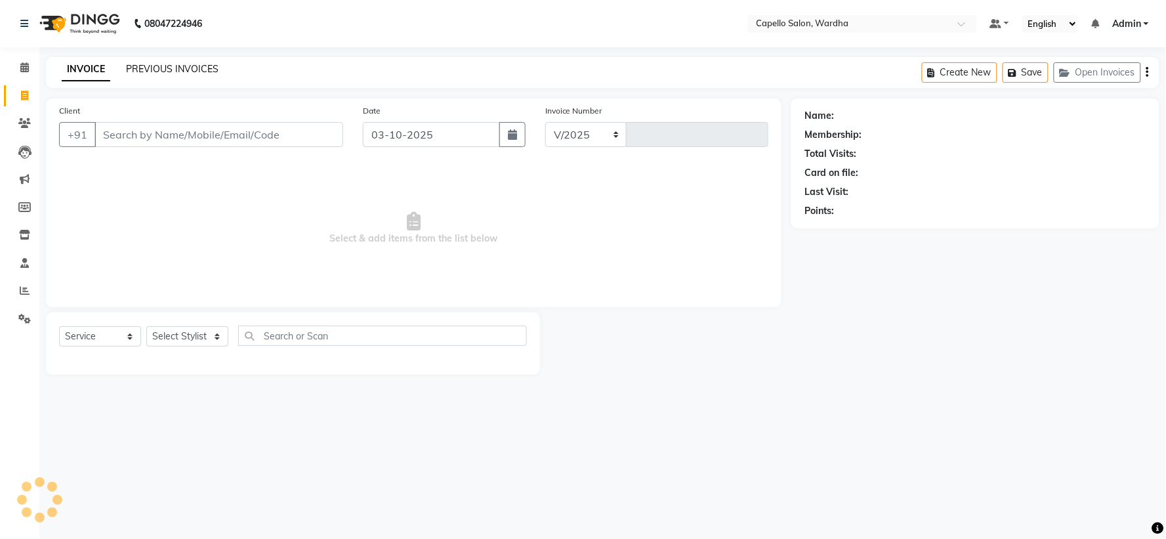
click at [158, 69] on link "PREVIOUS INVOICES" at bounding box center [172, 69] width 93 height 12
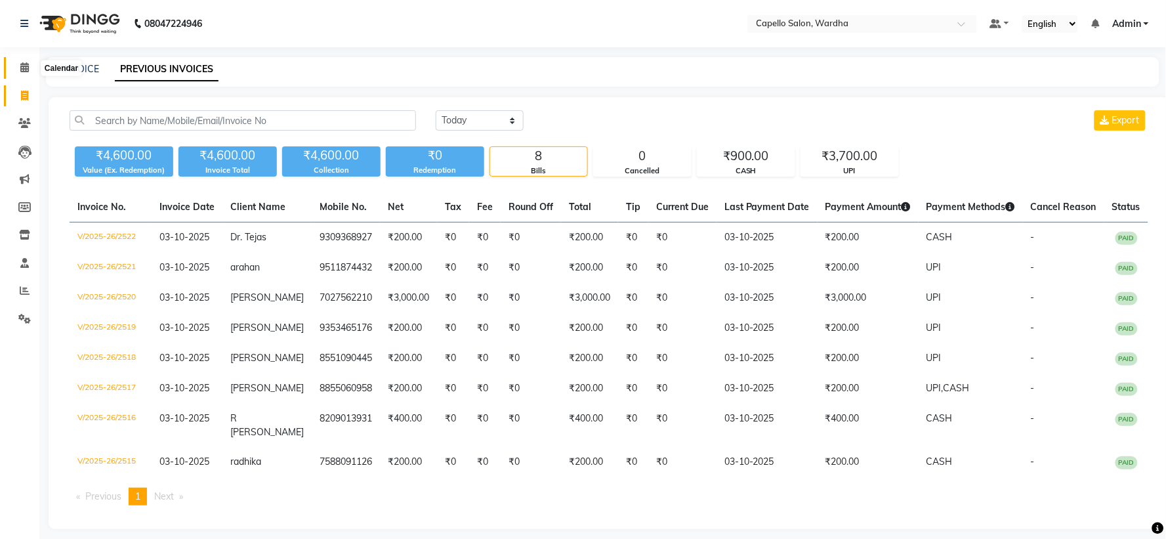
click at [20, 62] on icon at bounding box center [24, 67] width 9 height 10
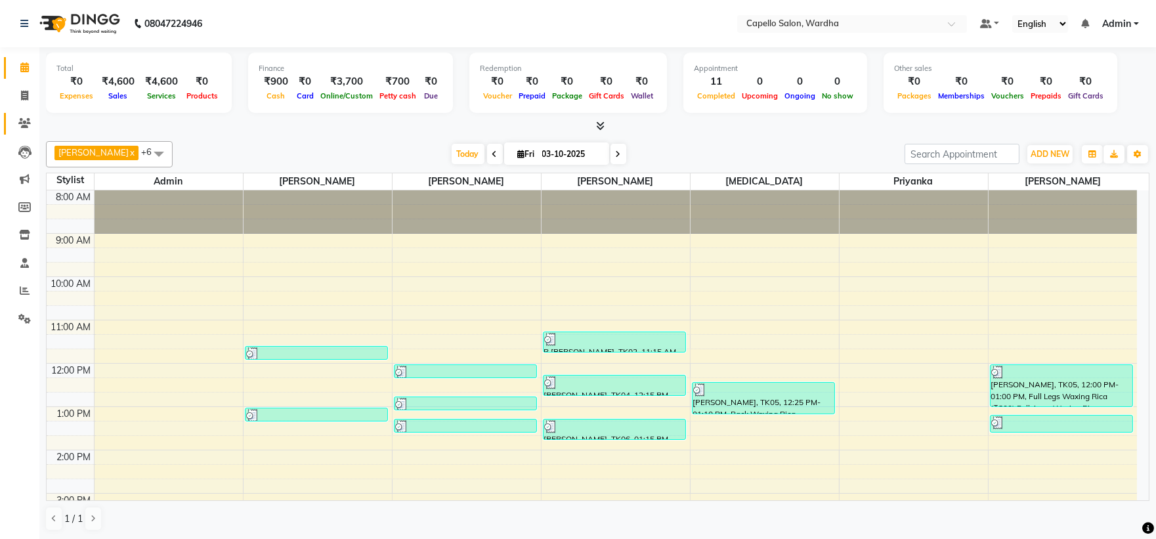
click at [25, 114] on link "Clients" at bounding box center [19, 124] width 31 height 22
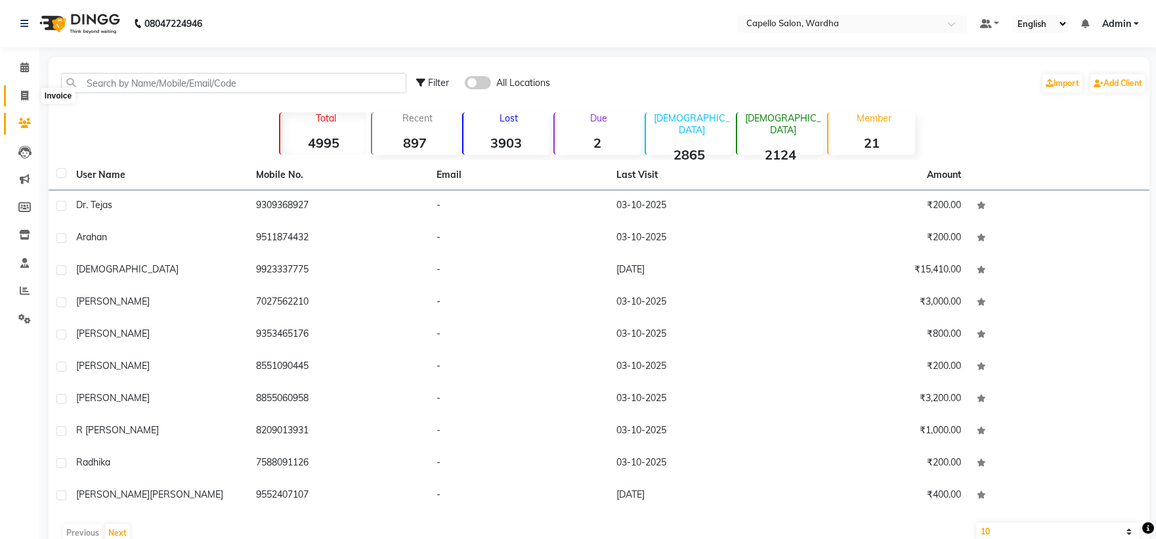
click at [26, 96] on icon at bounding box center [24, 96] width 7 height 10
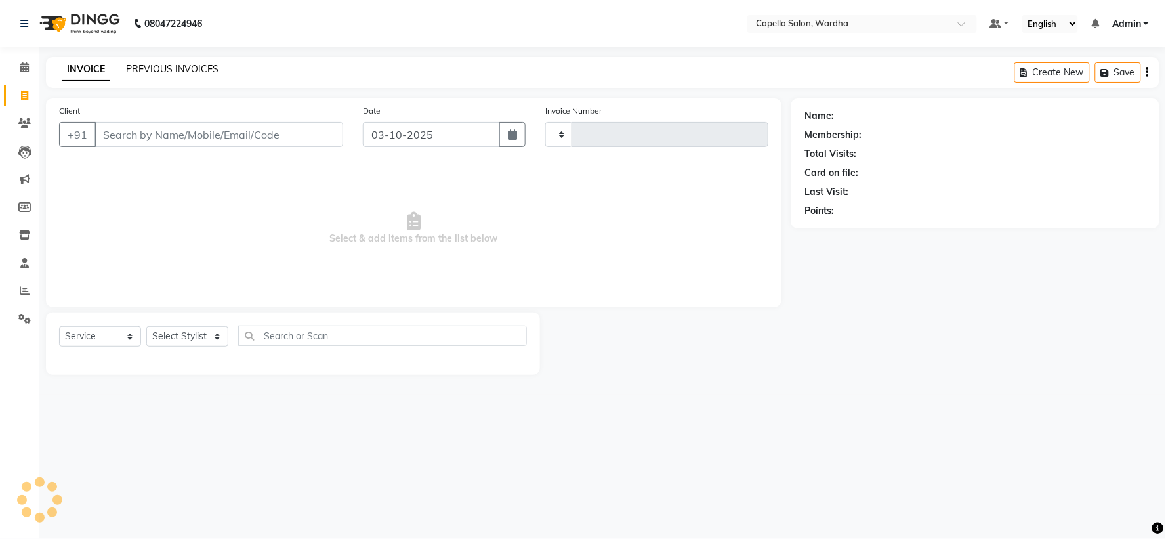
click at [164, 71] on link "PREVIOUS INVOICES" at bounding box center [172, 69] width 93 height 12
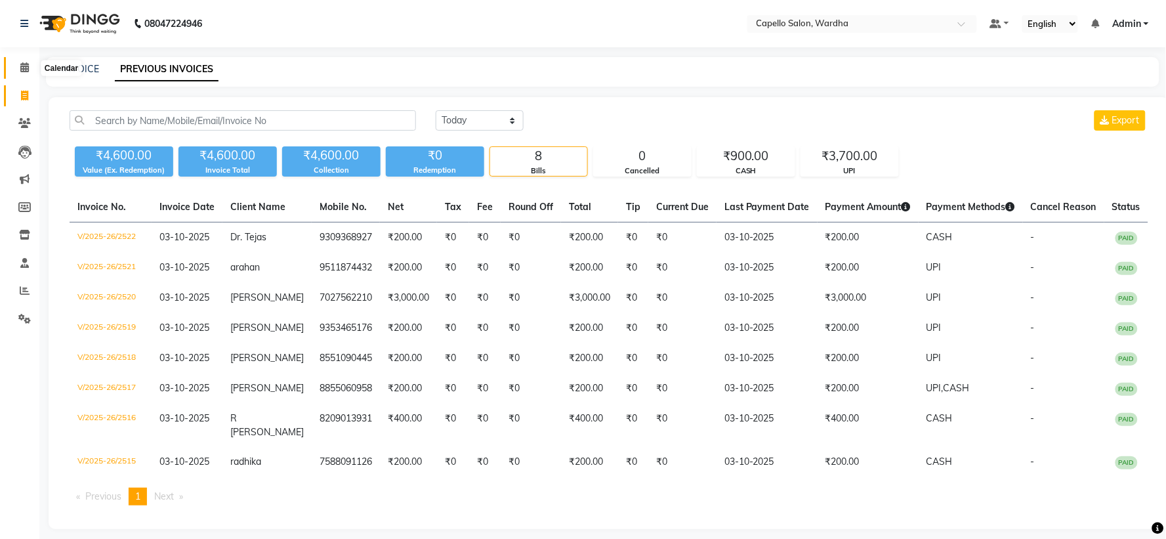
click at [18, 66] on span at bounding box center [24, 67] width 23 height 15
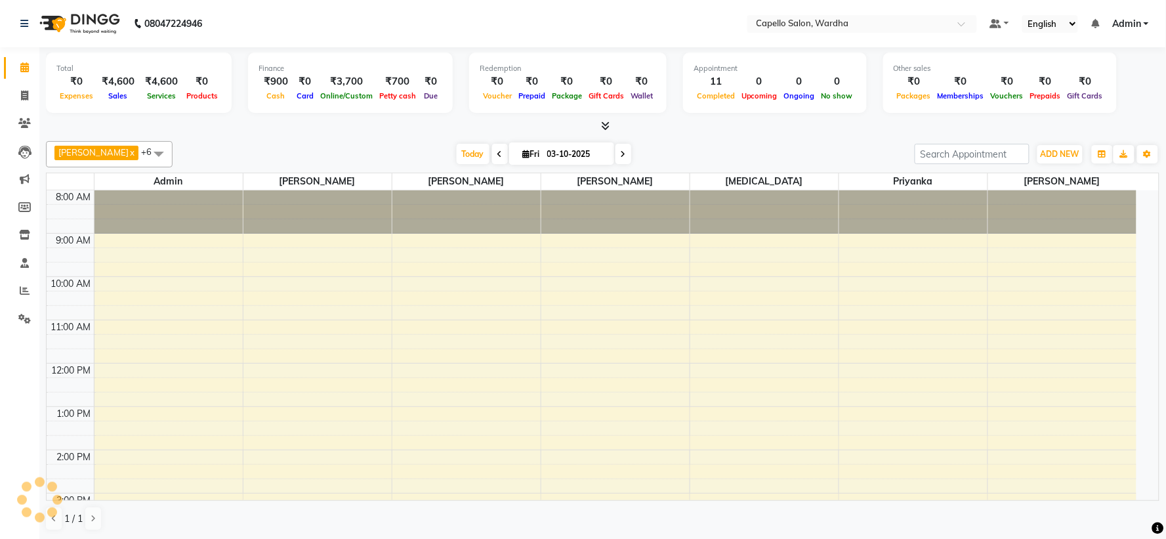
click at [396, 81] on div "₹700" at bounding box center [397, 81] width 43 height 15
select select "3447"
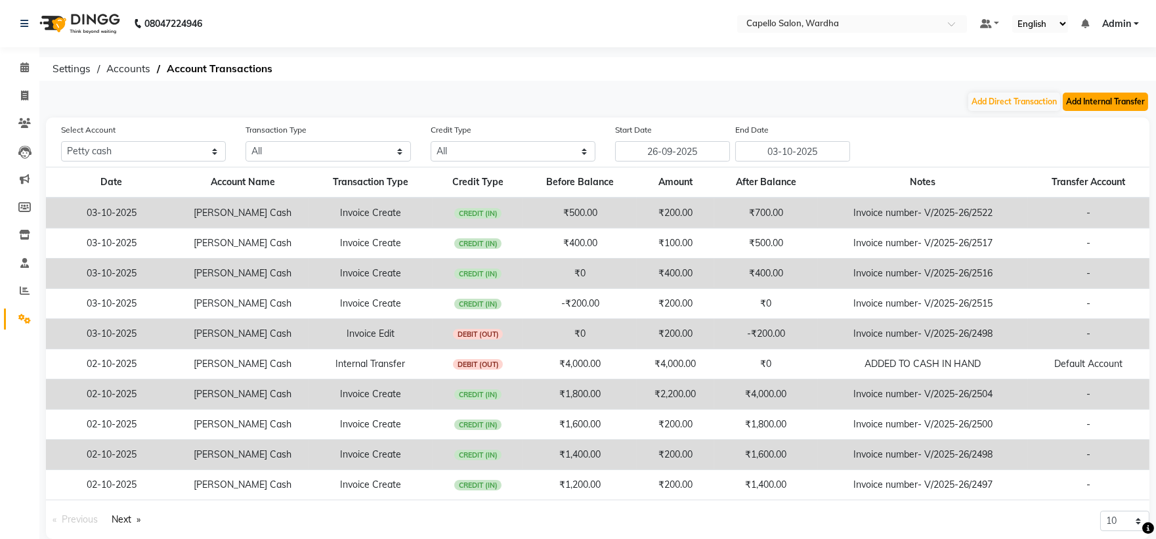
click at [1122, 96] on button "Add Internal Transfer" at bounding box center [1104, 102] width 85 height 18
select select "internal transfer"
select select "3447"
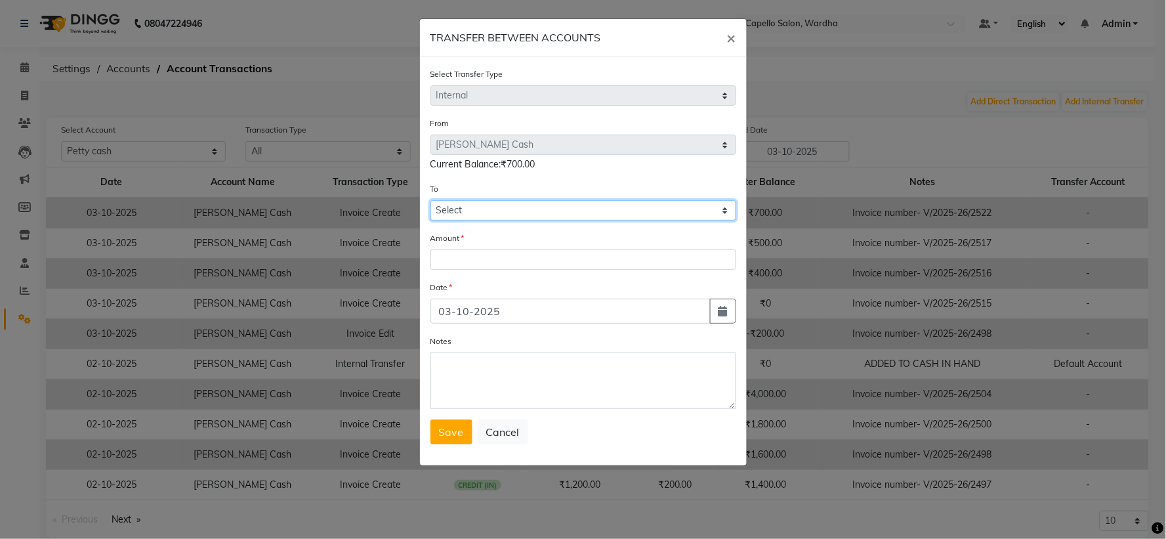
click at [471, 203] on select "Select [PERSON_NAME] Cash Default Account" at bounding box center [583, 210] width 306 height 20
select select "3448"
click at [430, 200] on select "Select [PERSON_NAME] Cash Default Account" at bounding box center [583, 210] width 306 height 20
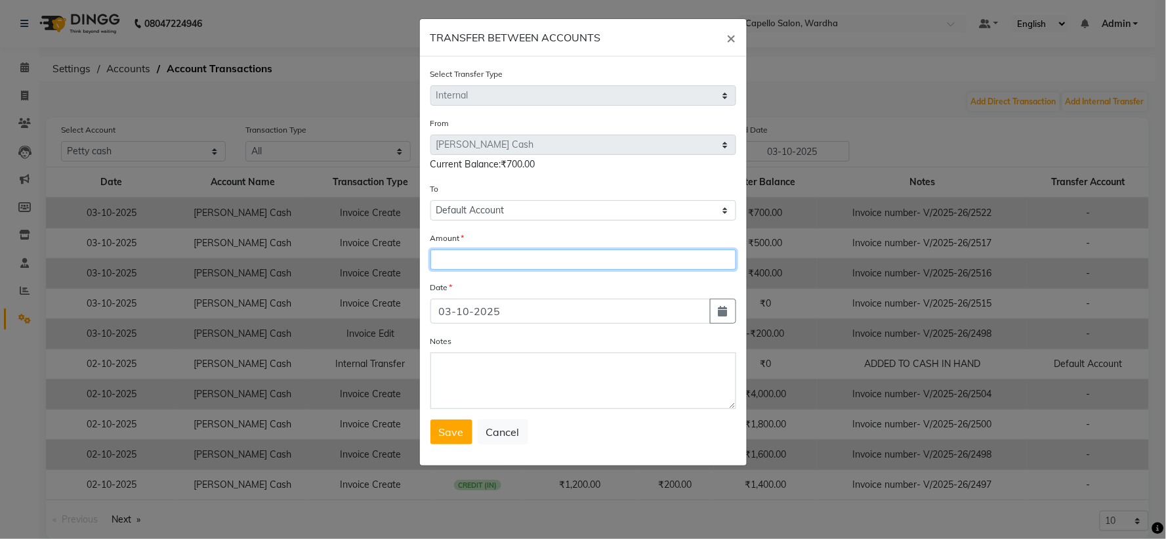
click at [477, 265] on input "number" at bounding box center [583, 259] width 306 height 20
type input "700"
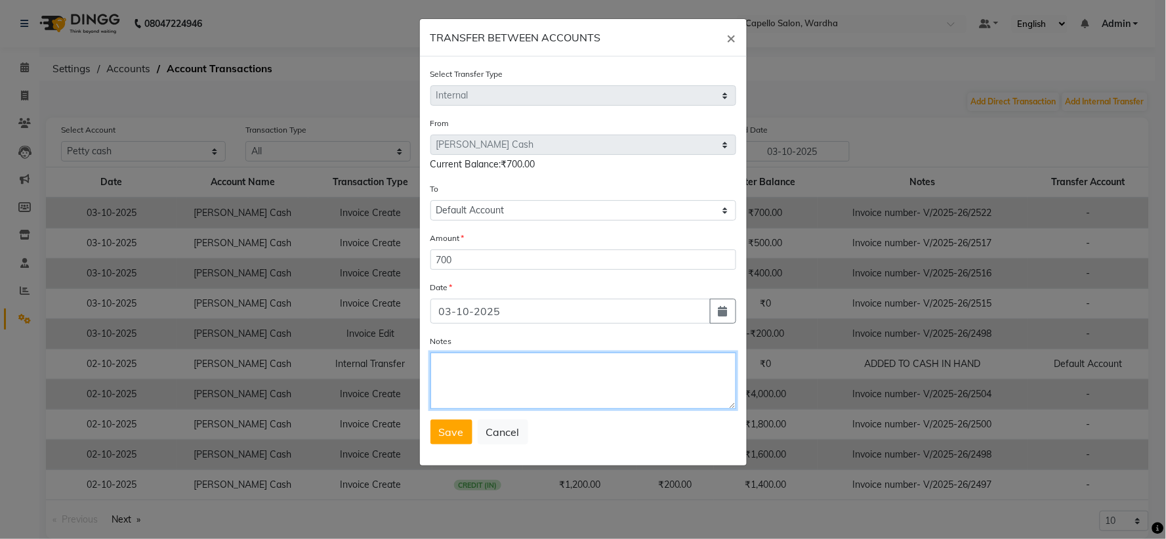
click at [469, 378] on textarea "Notes" at bounding box center [583, 380] width 306 height 56
type textarea "added to cash in hand"
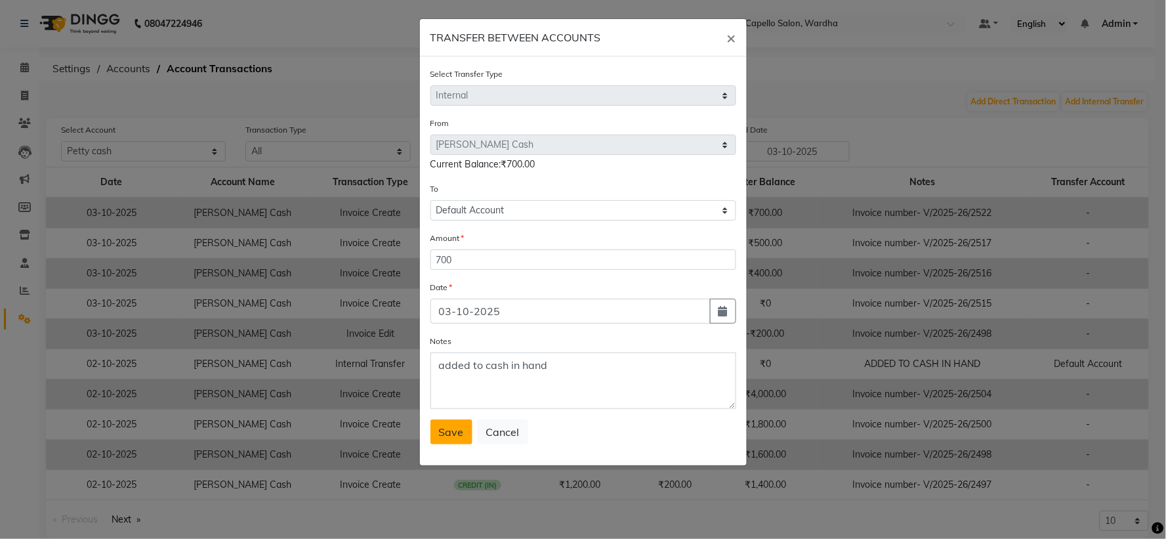
click at [444, 425] on span "Save" at bounding box center [451, 431] width 25 height 13
